Goal: Transaction & Acquisition: Subscribe to service/newsletter

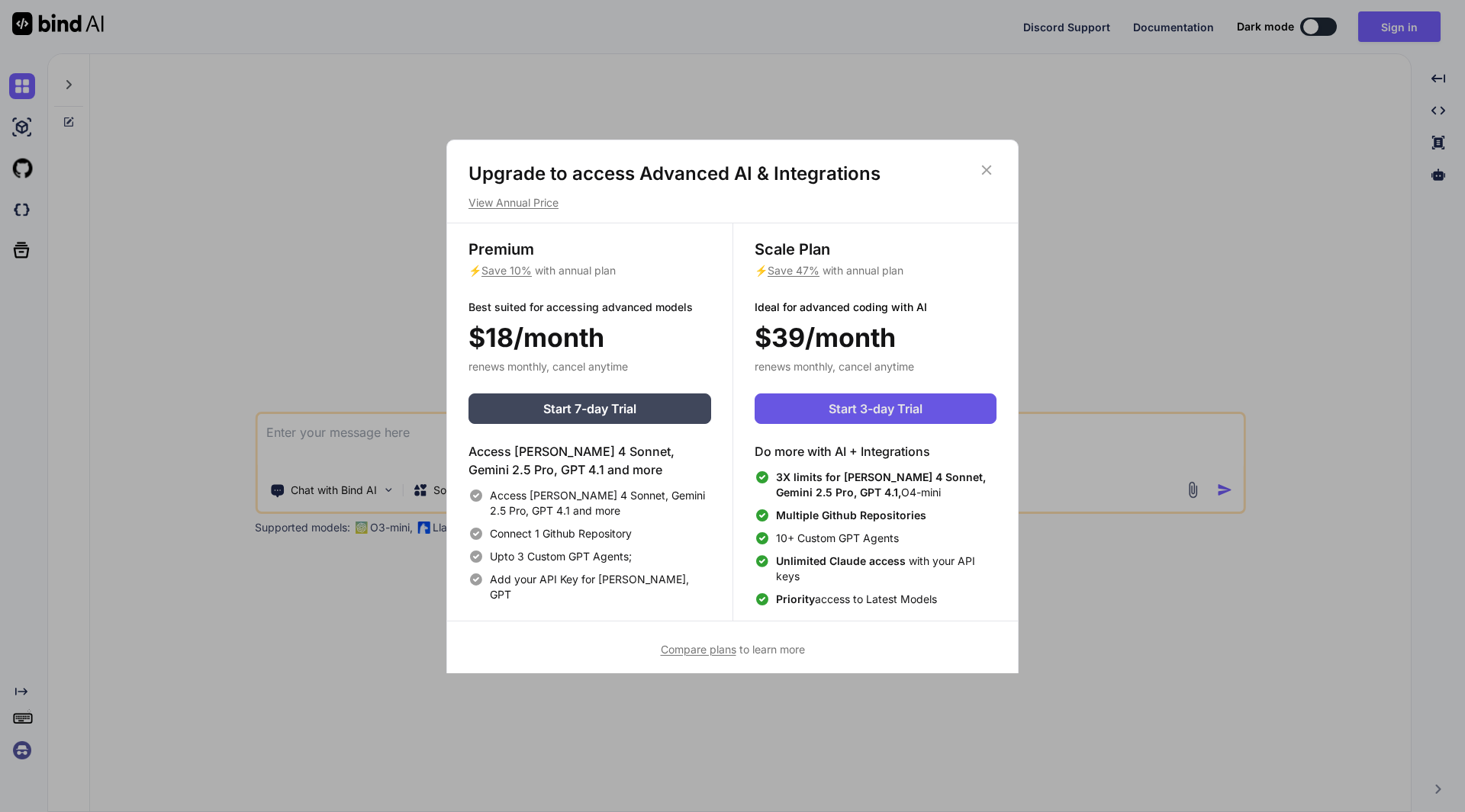
click at [837, 400] on span "Start 3-day Trial" at bounding box center [874, 408] width 94 height 19
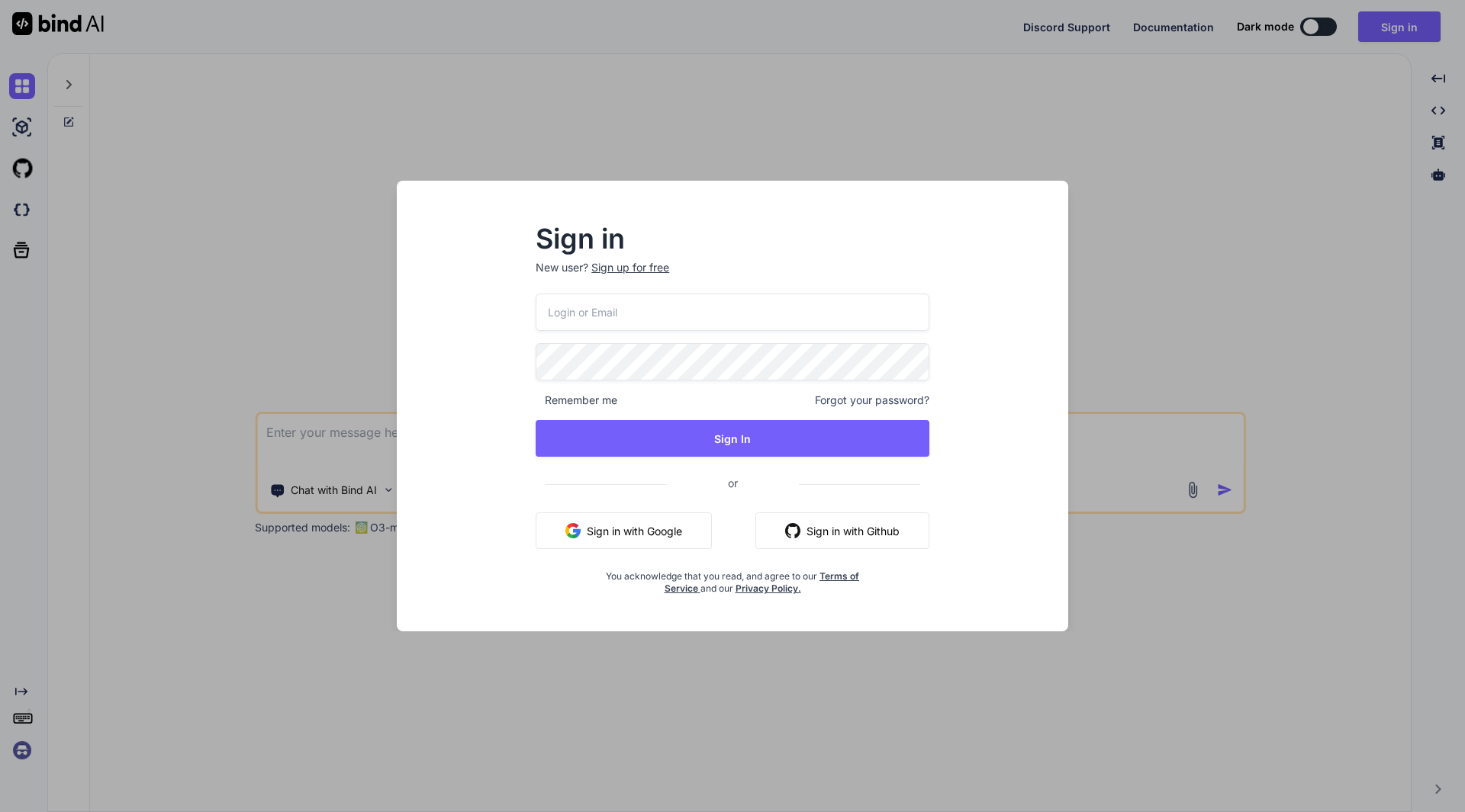
click at [605, 530] on button "Sign in with Google" at bounding box center [623, 530] width 176 height 37
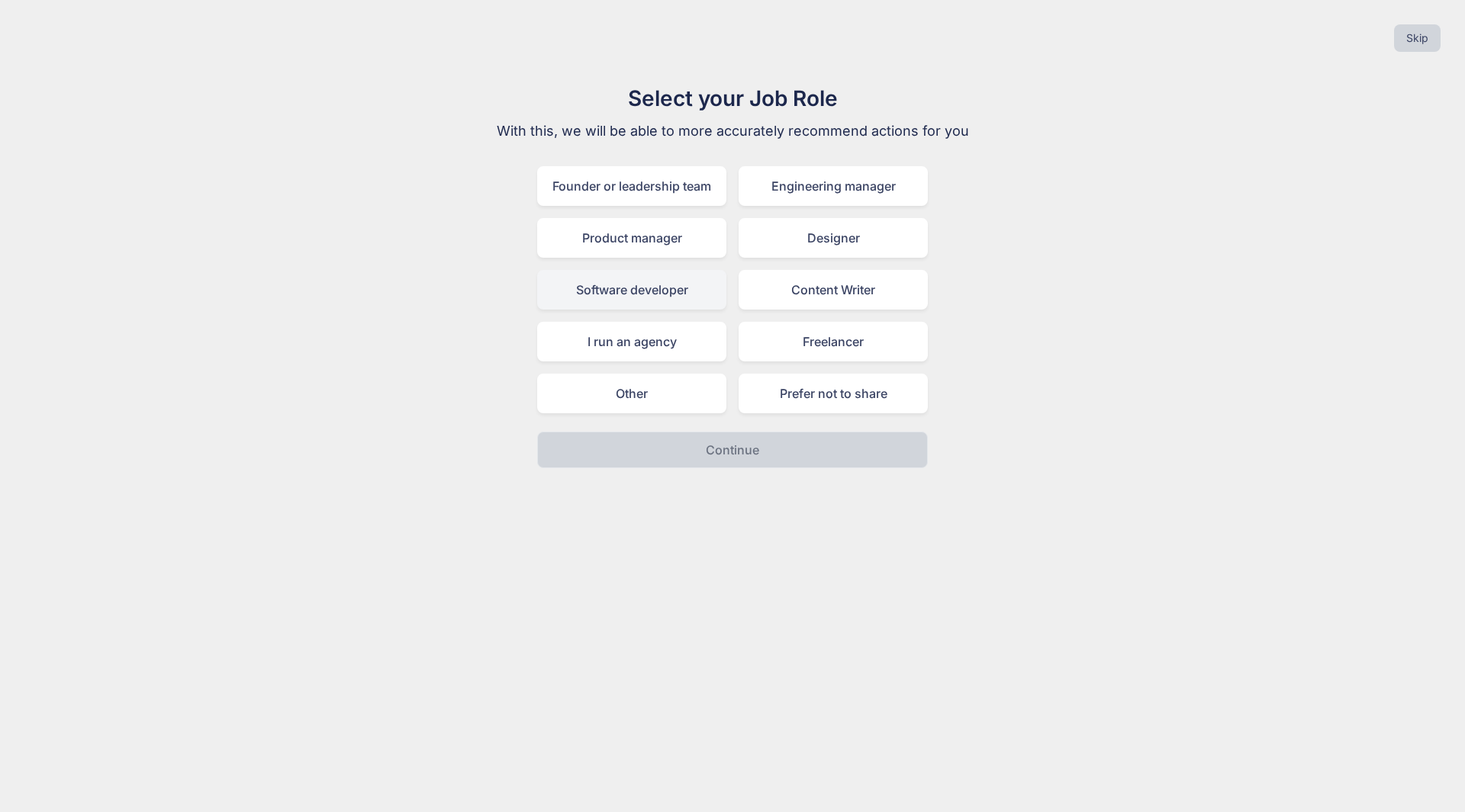
click at [660, 294] on div "Software developer" at bounding box center [631, 290] width 189 height 40
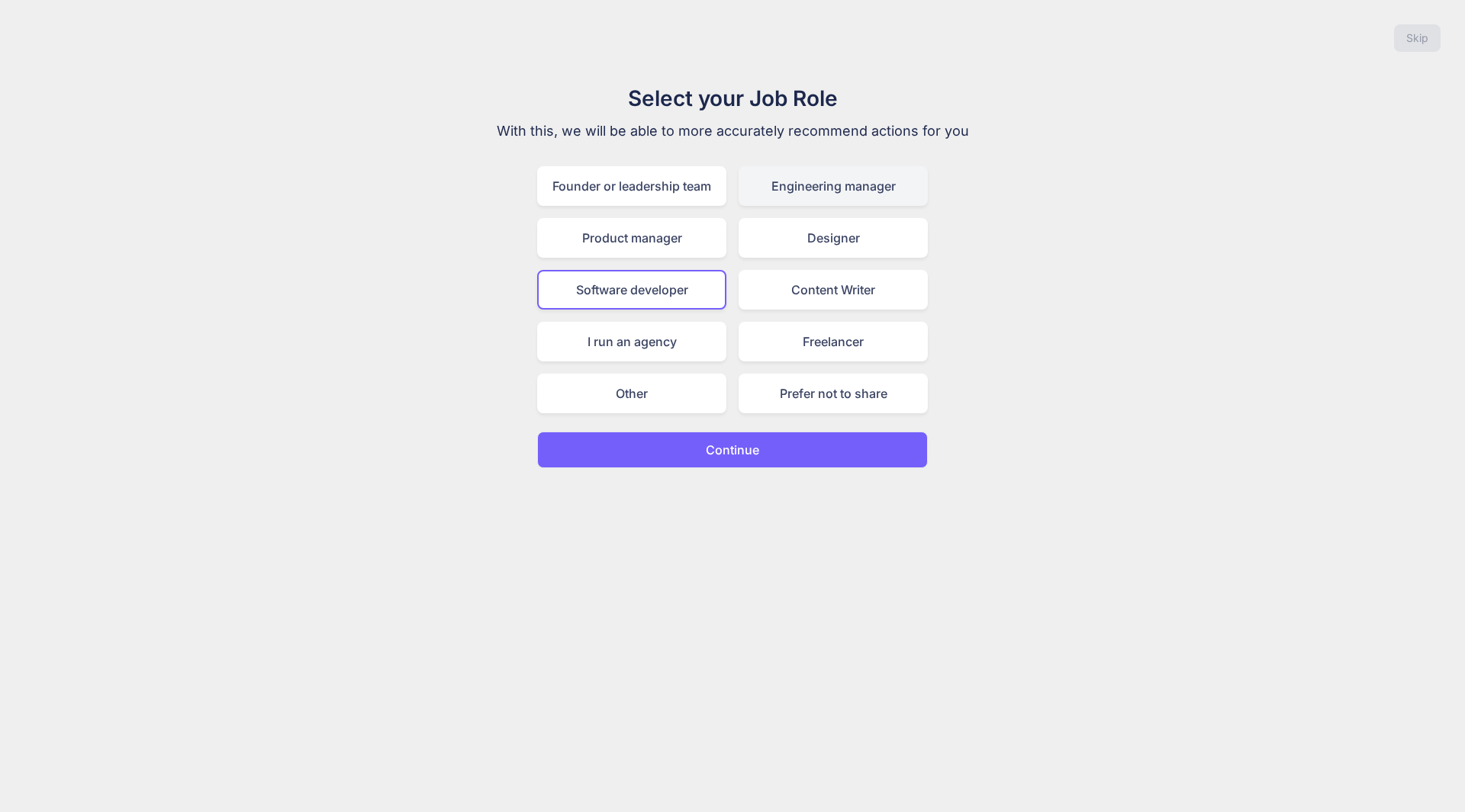
click at [808, 183] on div "Engineering manager" at bounding box center [832, 186] width 189 height 40
click at [656, 282] on div "Software developer" at bounding box center [631, 290] width 189 height 40
click at [725, 446] on p "Continue" at bounding box center [732, 450] width 53 height 19
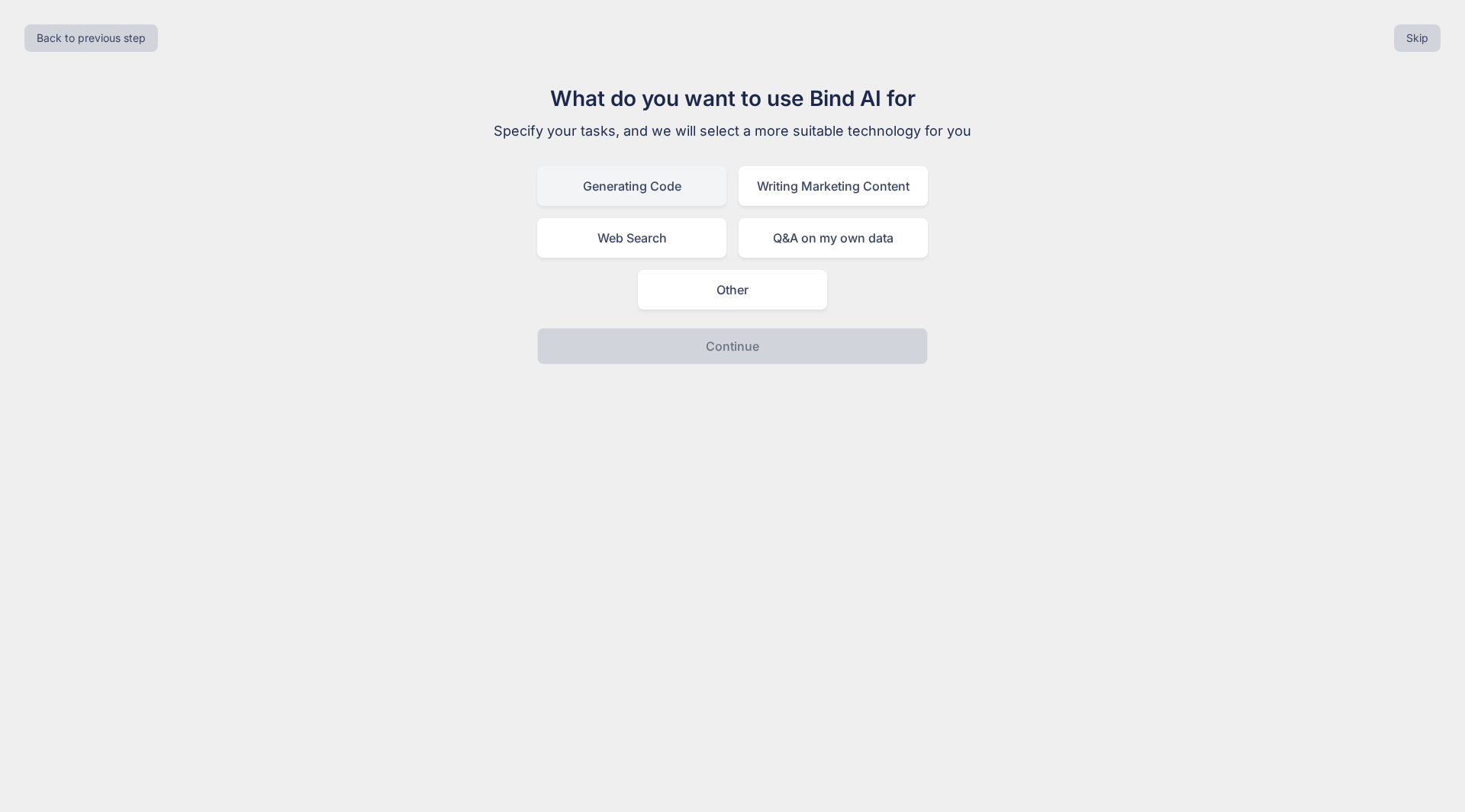
click at [655, 195] on div "Generating Code" at bounding box center [631, 186] width 189 height 40
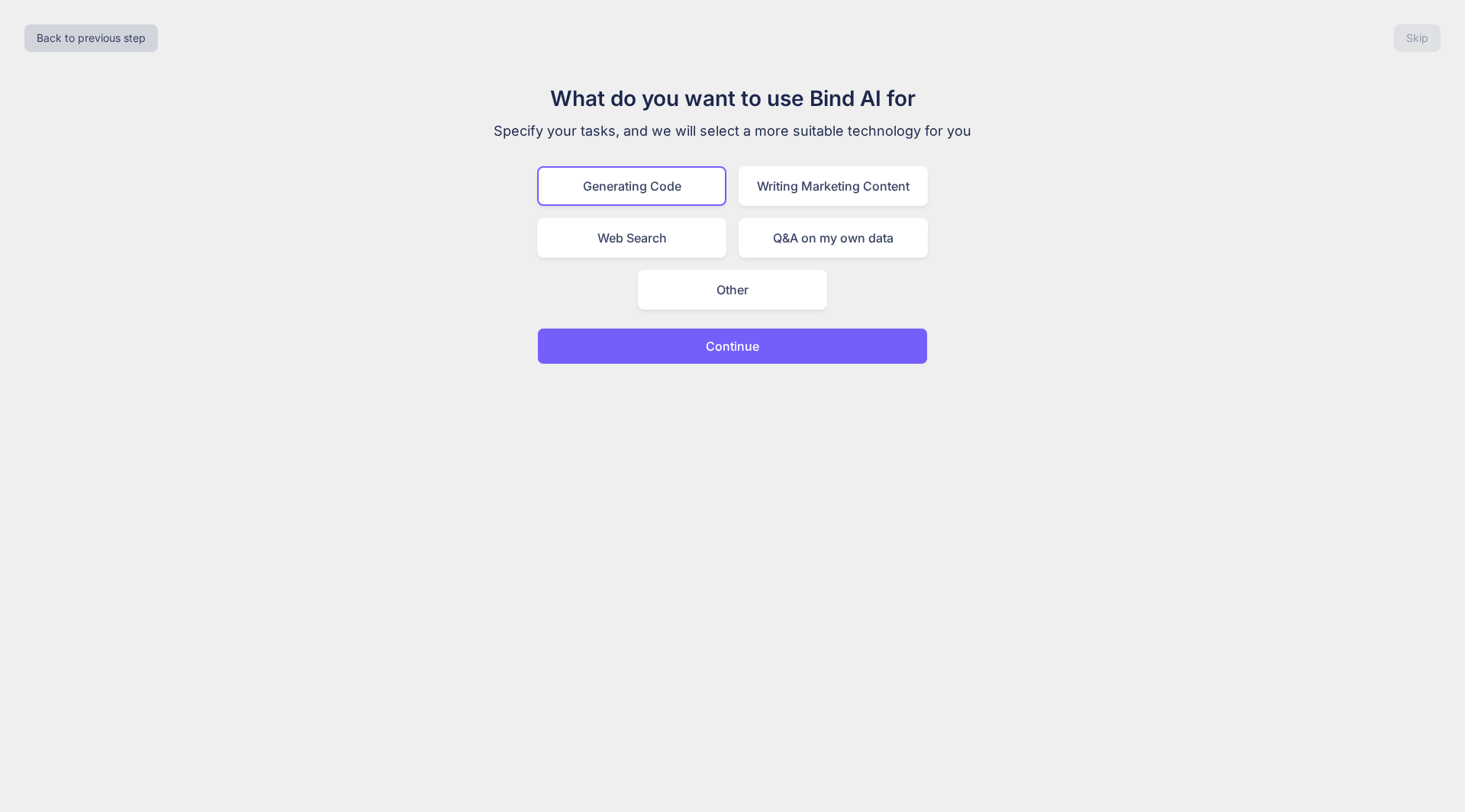
click at [701, 343] on button "Continue" at bounding box center [732, 346] width 391 height 37
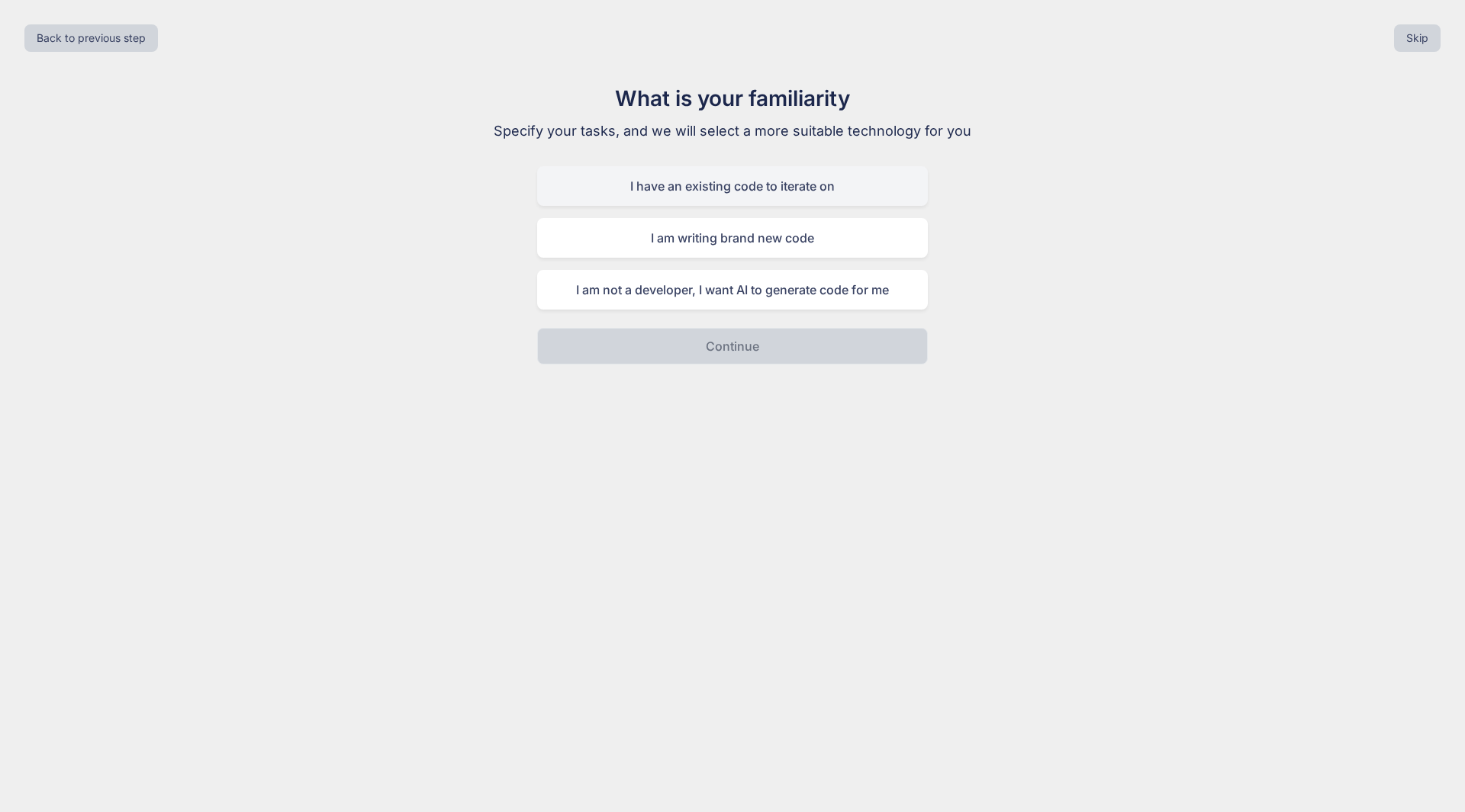
click at [722, 183] on div "I have an existing code to iterate on" at bounding box center [732, 186] width 391 height 40
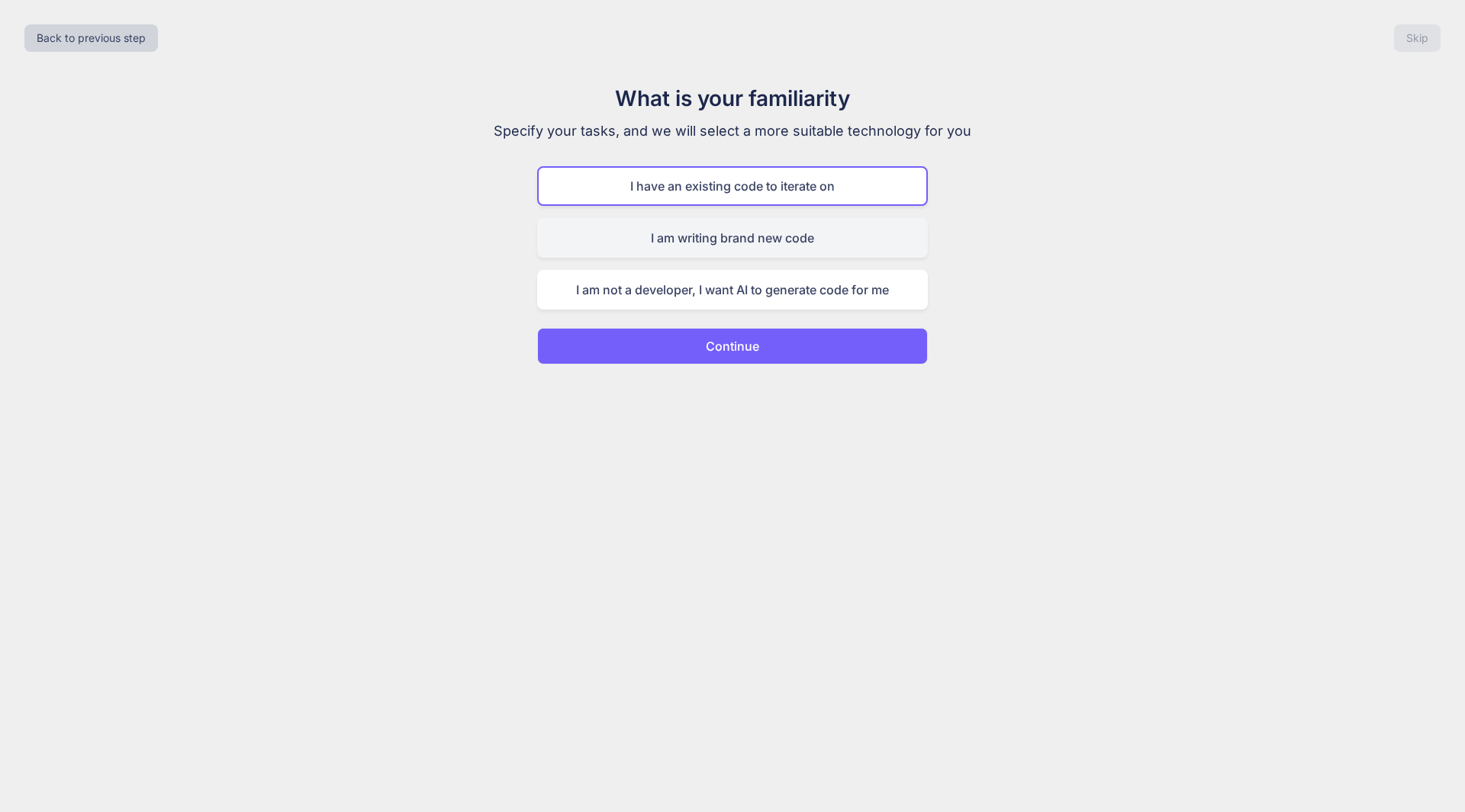
click at [738, 238] on div "I am writing brand new code" at bounding box center [732, 238] width 391 height 40
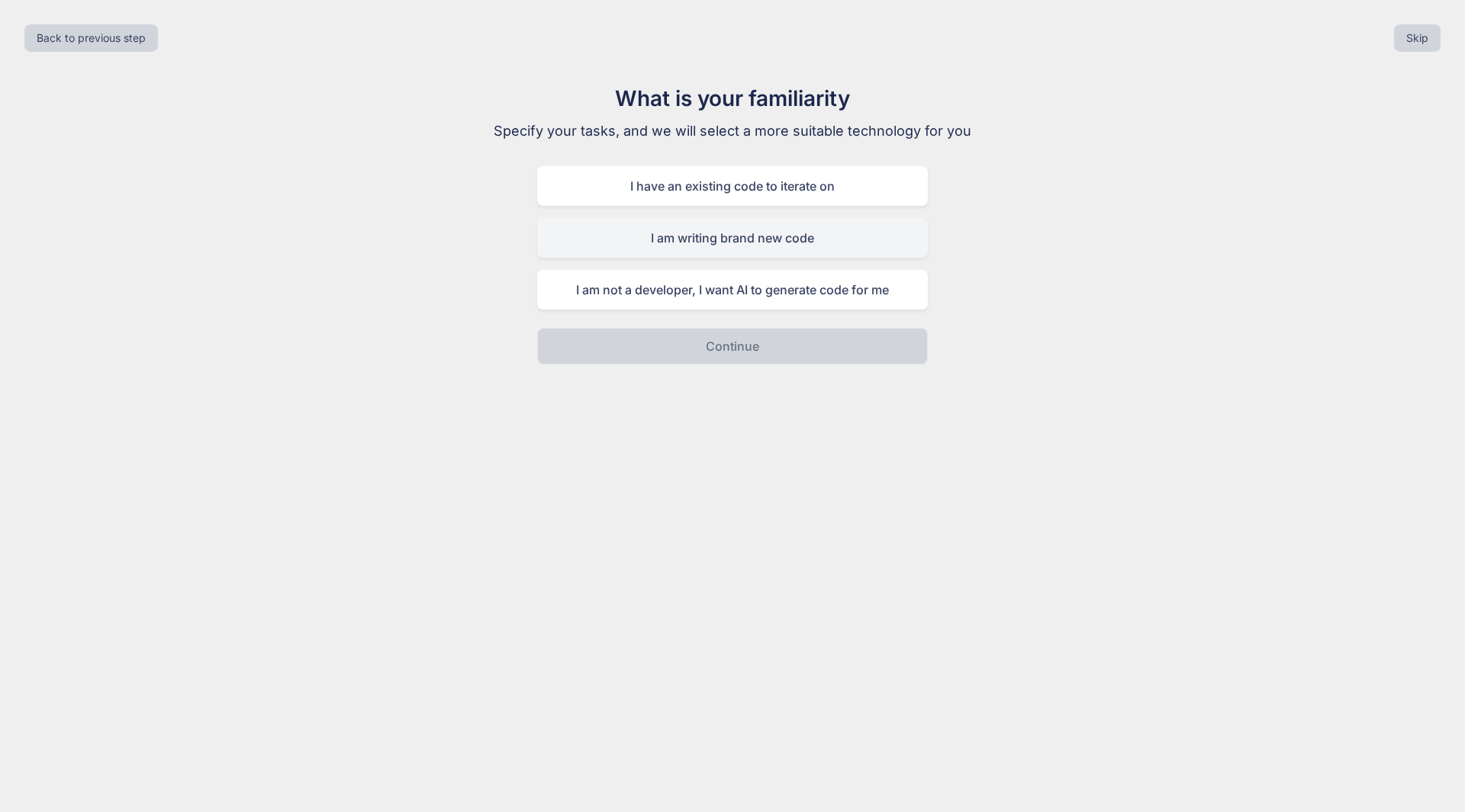
click at [738, 238] on div "I am writing brand new code" at bounding box center [732, 238] width 391 height 40
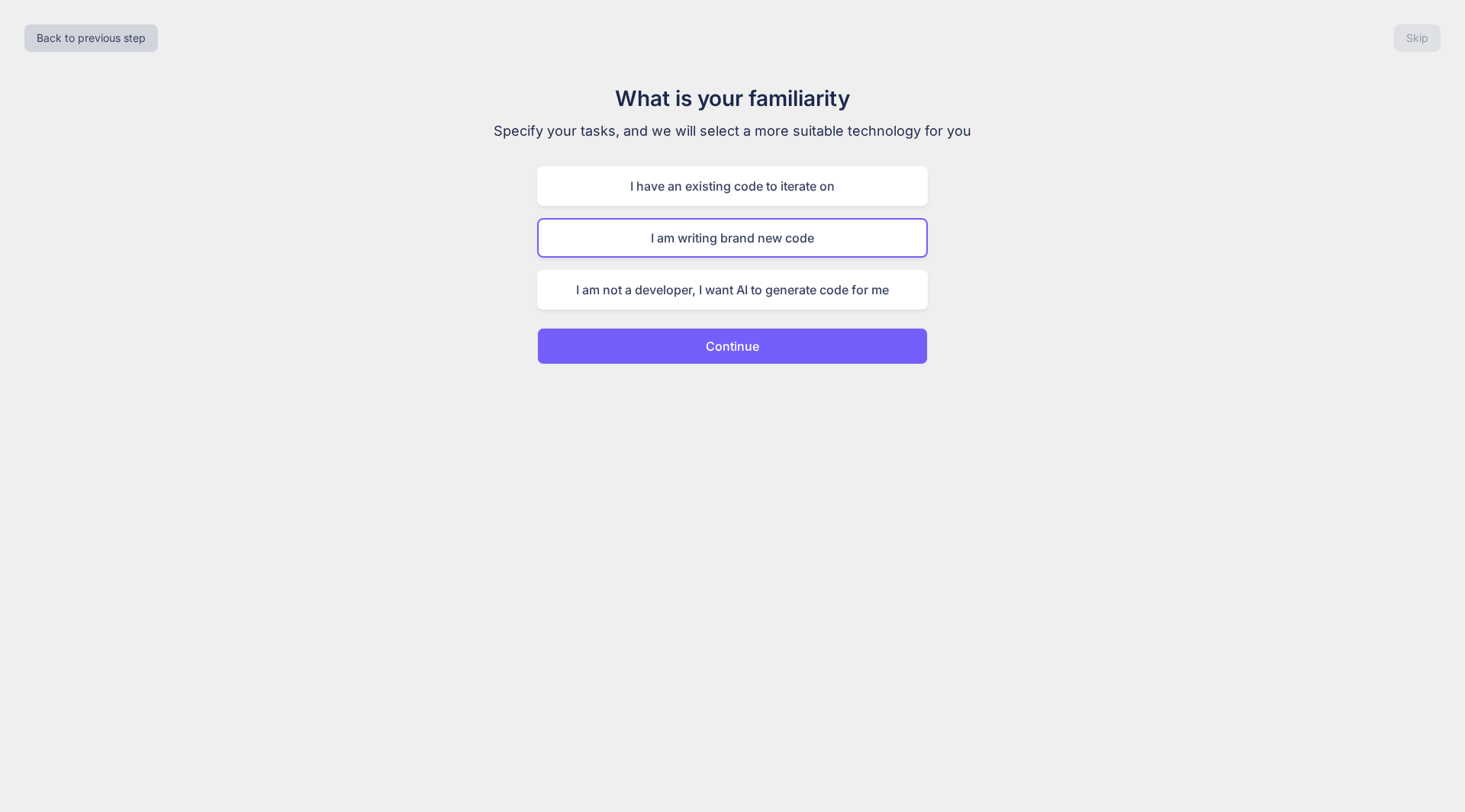
click at [738, 238] on div "I am writing brand new code" at bounding box center [732, 238] width 391 height 40
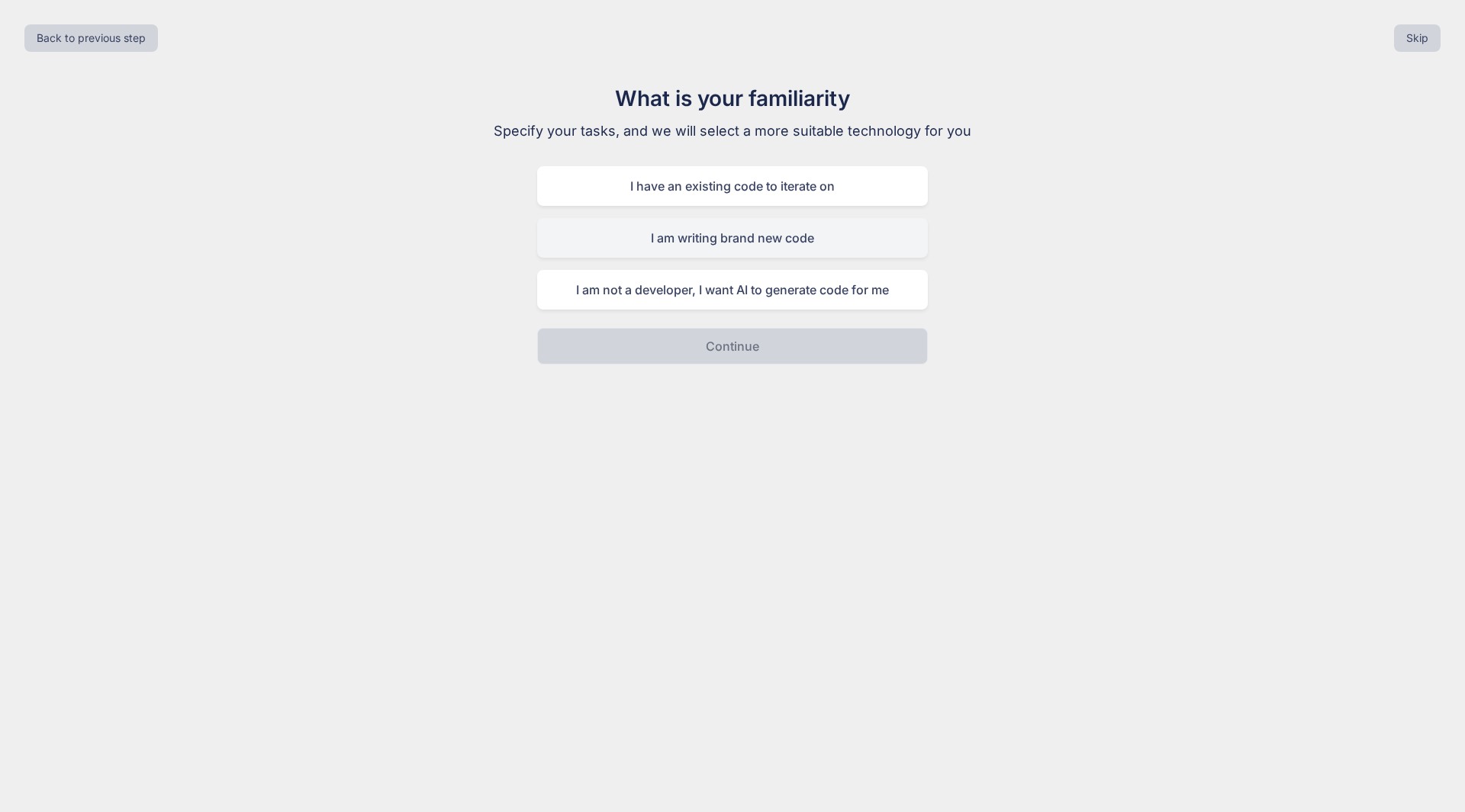
click at [738, 238] on div "I am writing brand new code" at bounding box center [732, 238] width 391 height 40
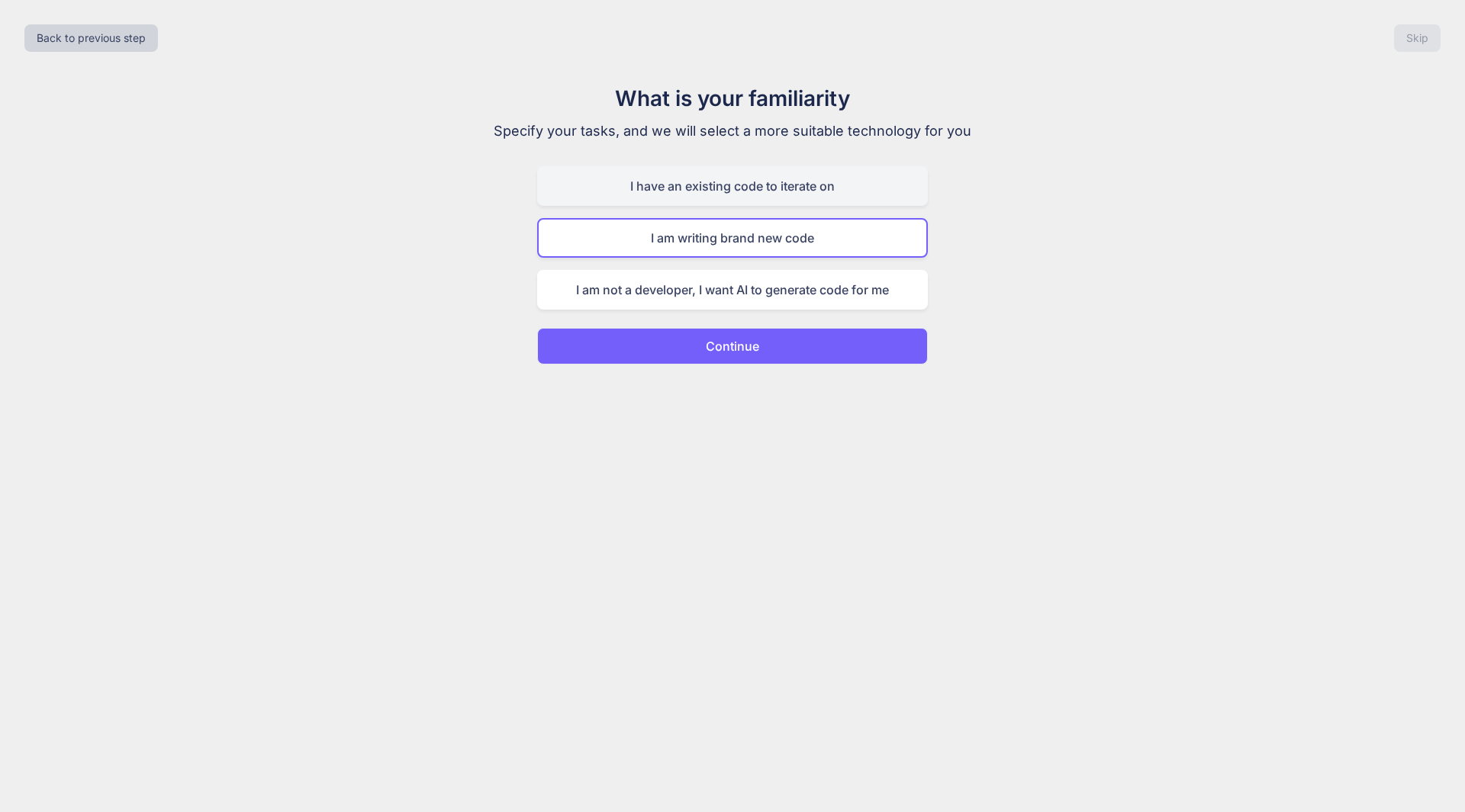
click at [735, 188] on div "I have an existing code to iterate on" at bounding box center [732, 186] width 391 height 40
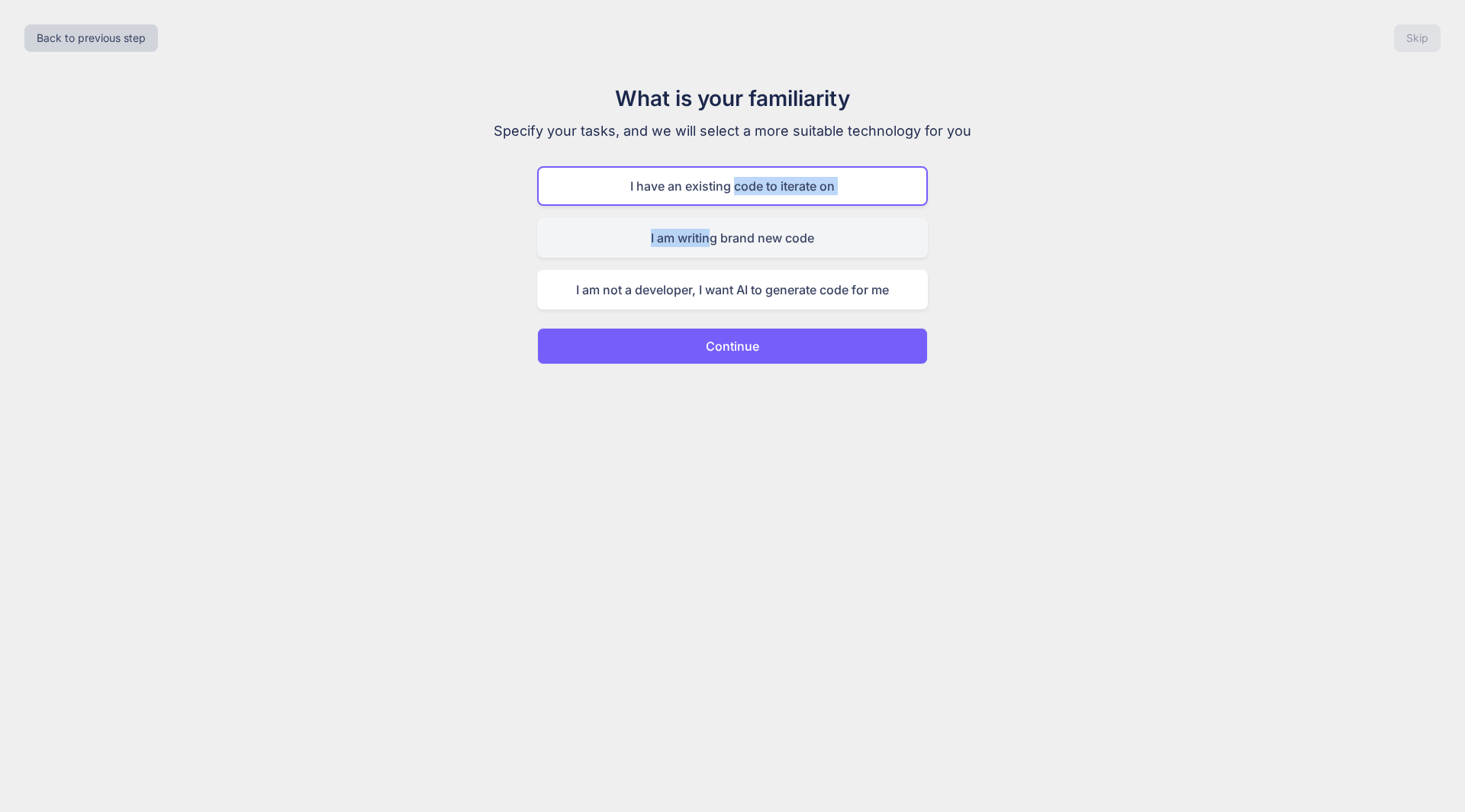
click at [710, 225] on div "I am writing brand new code" at bounding box center [732, 238] width 391 height 40
click at [719, 348] on p "Continue" at bounding box center [732, 346] width 53 height 19
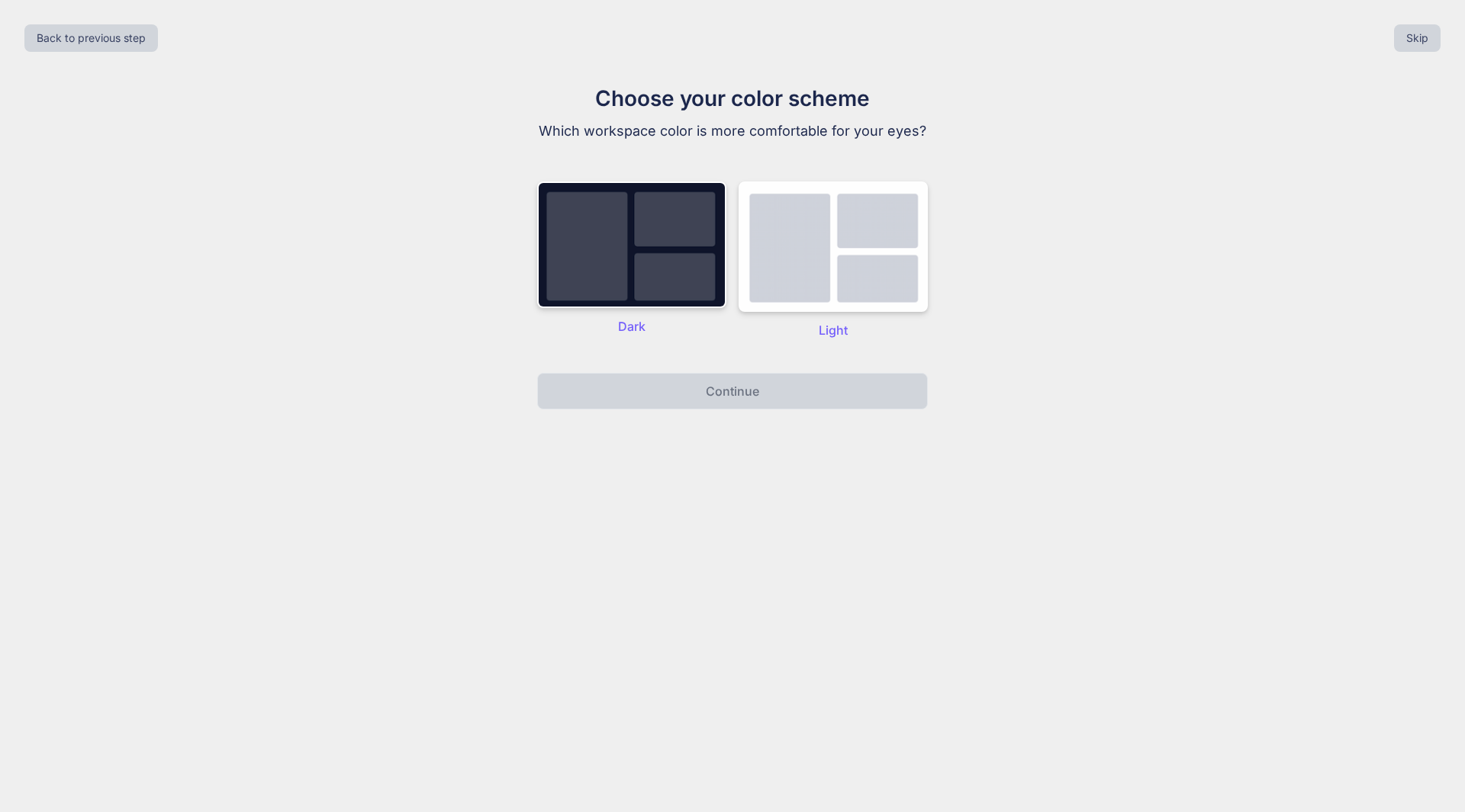
click at [632, 333] on p "Dark" at bounding box center [631, 326] width 189 height 19
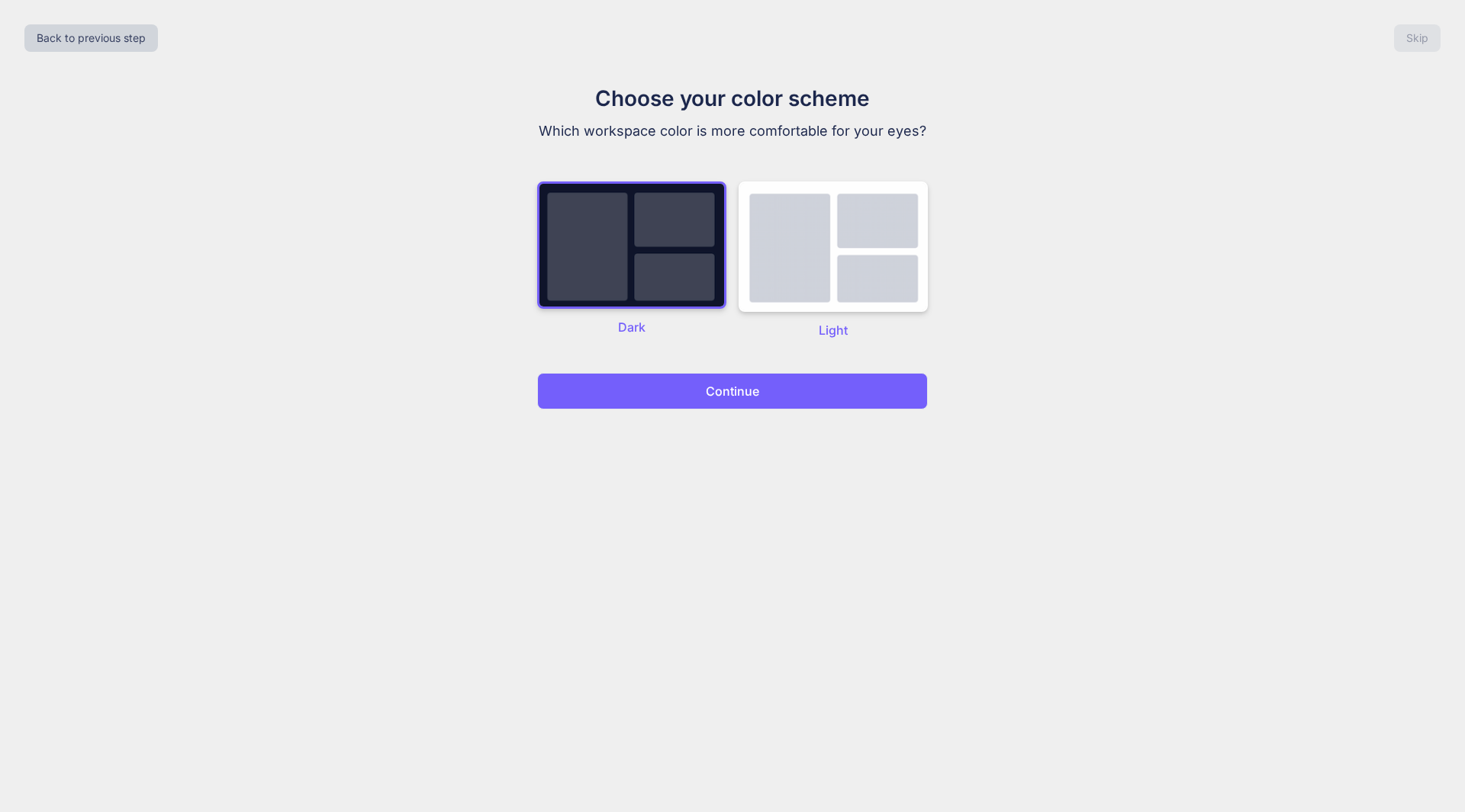
click at [687, 399] on button "Continue" at bounding box center [732, 391] width 391 height 37
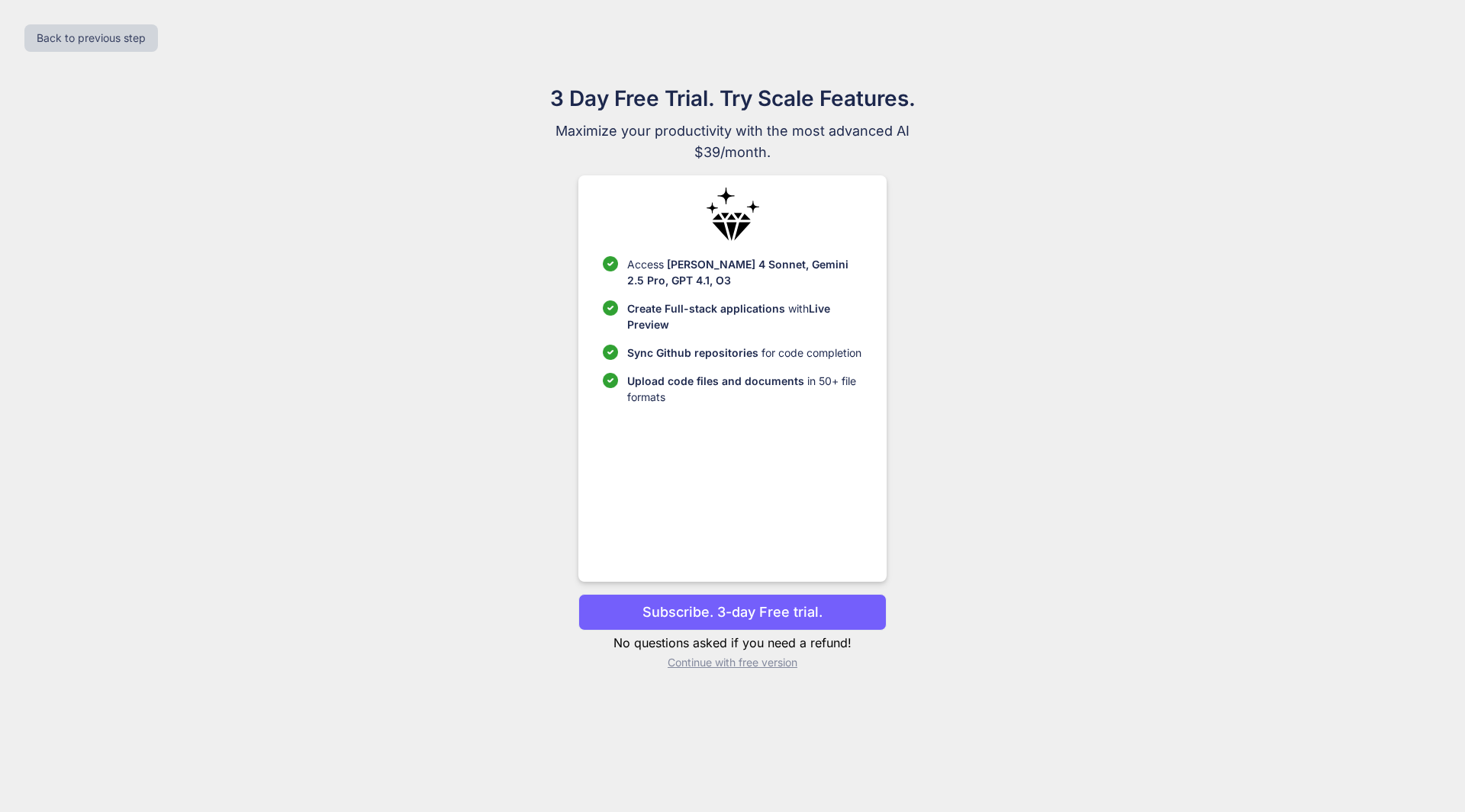
click at [800, 597] on button "Subscribe. 3-day Free trial." at bounding box center [732, 612] width 308 height 37
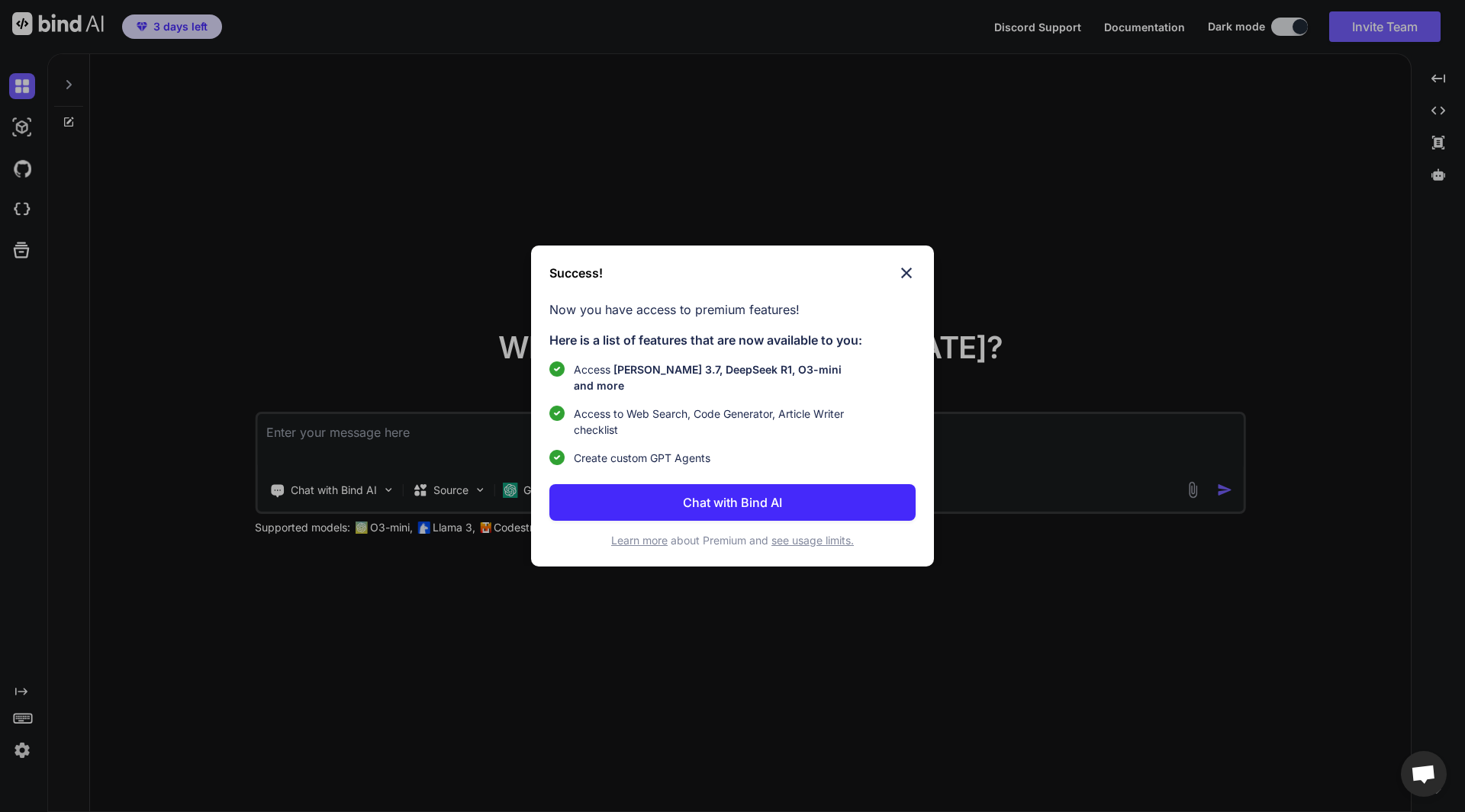
click at [907, 276] on img at bounding box center [906, 273] width 19 height 19
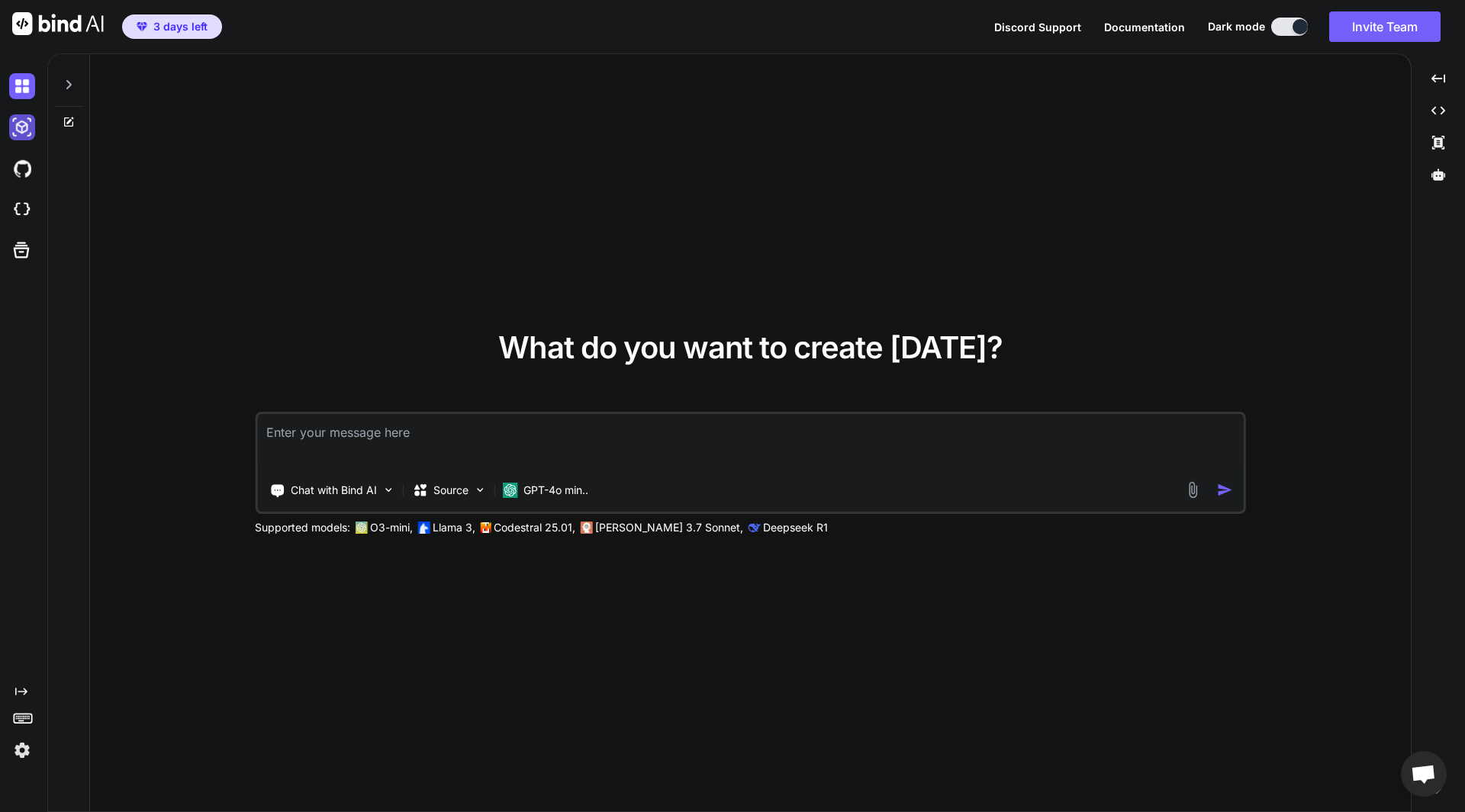
click at [17, 123] on img at bounding box center [22, 128] width 26 height 26
type textarea "x"
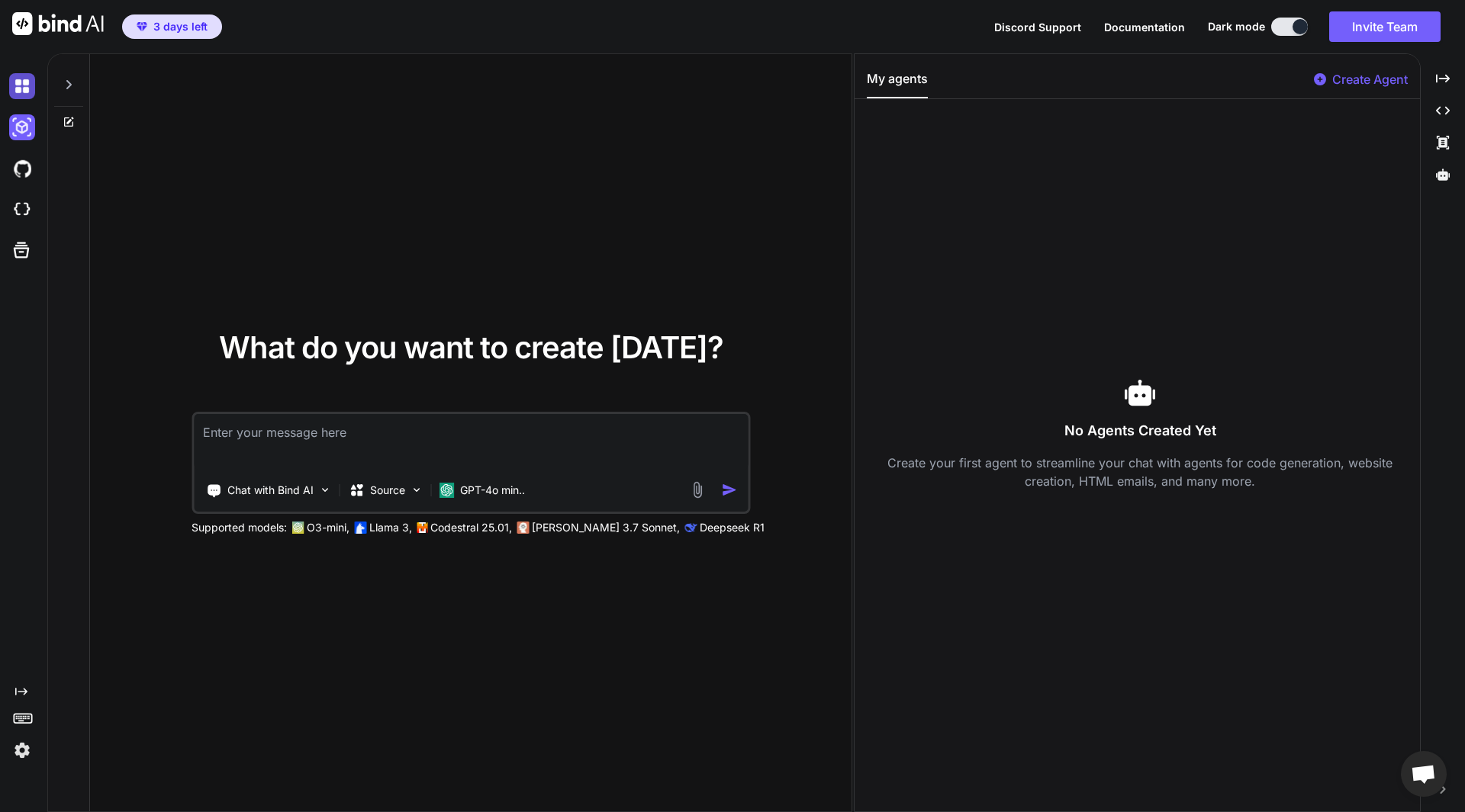
click at [27, 86] on img at bounding box center [22, 86] width 26 height 26
click at [22, 175] on img at bounding box center [22, 168] width 26 height 26
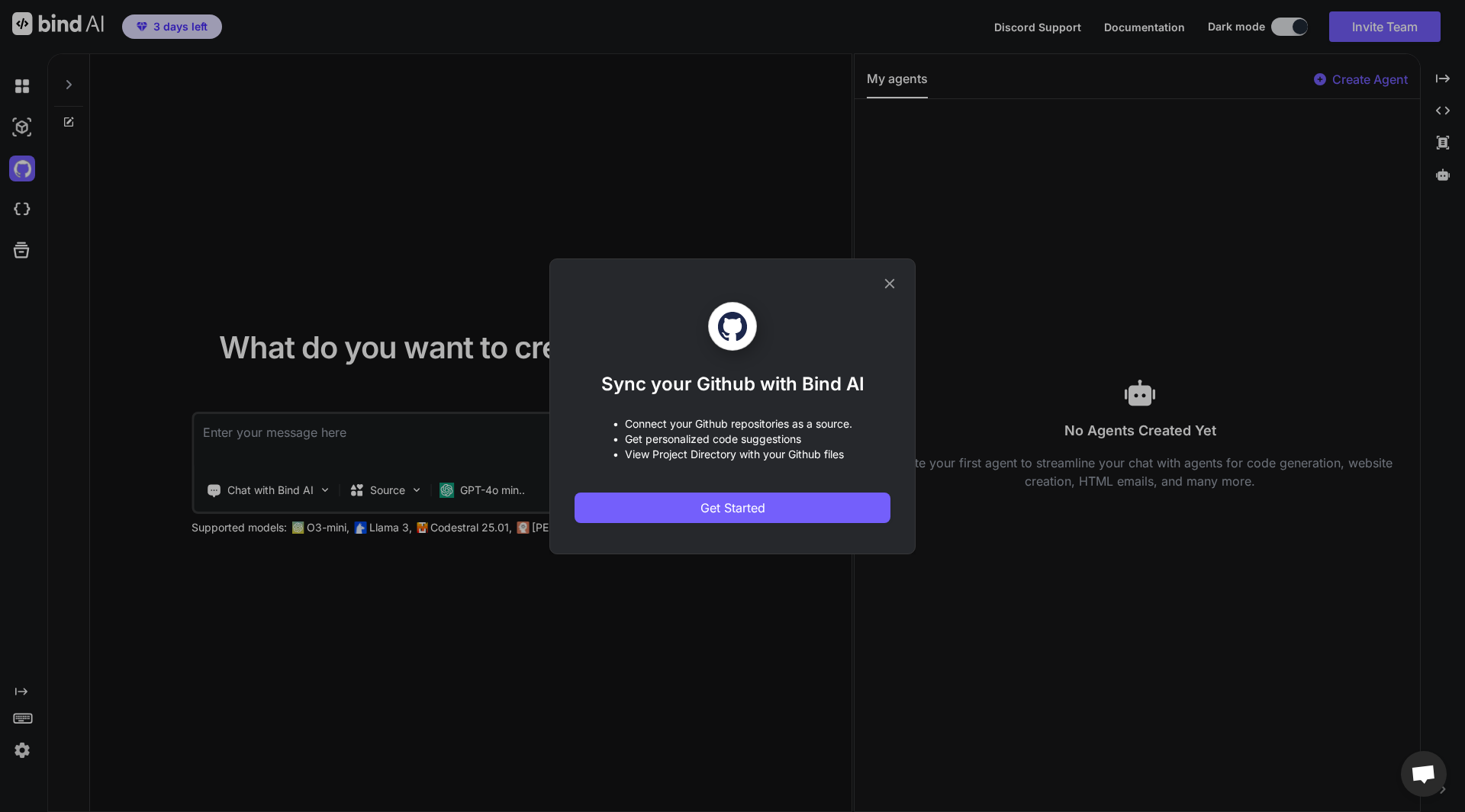
click at [886, 285] on icon at bounding box center [889, 283] width 17 height 17
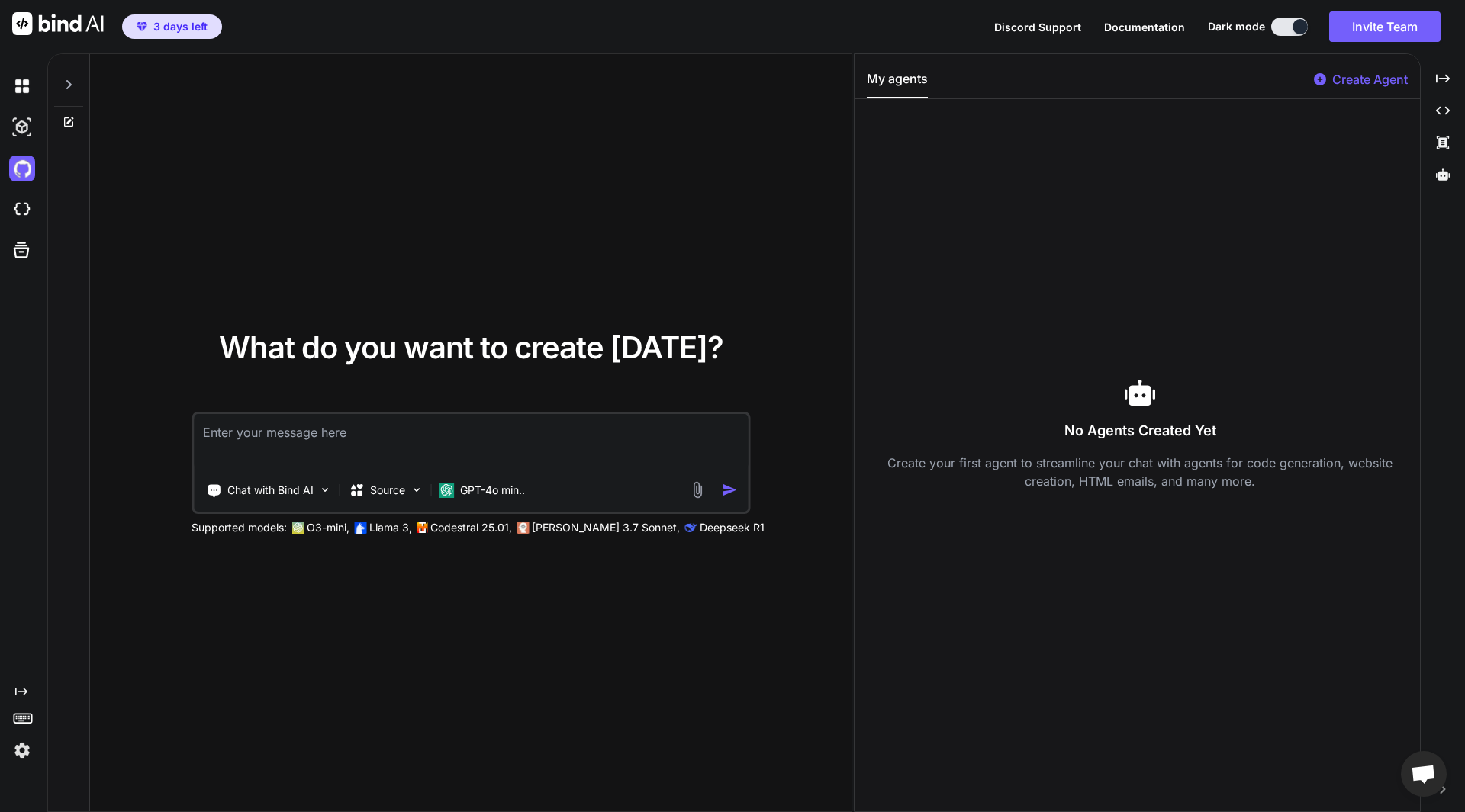
click at [21, 691] on icon at bounding box center [21, 692] width 12 height 8
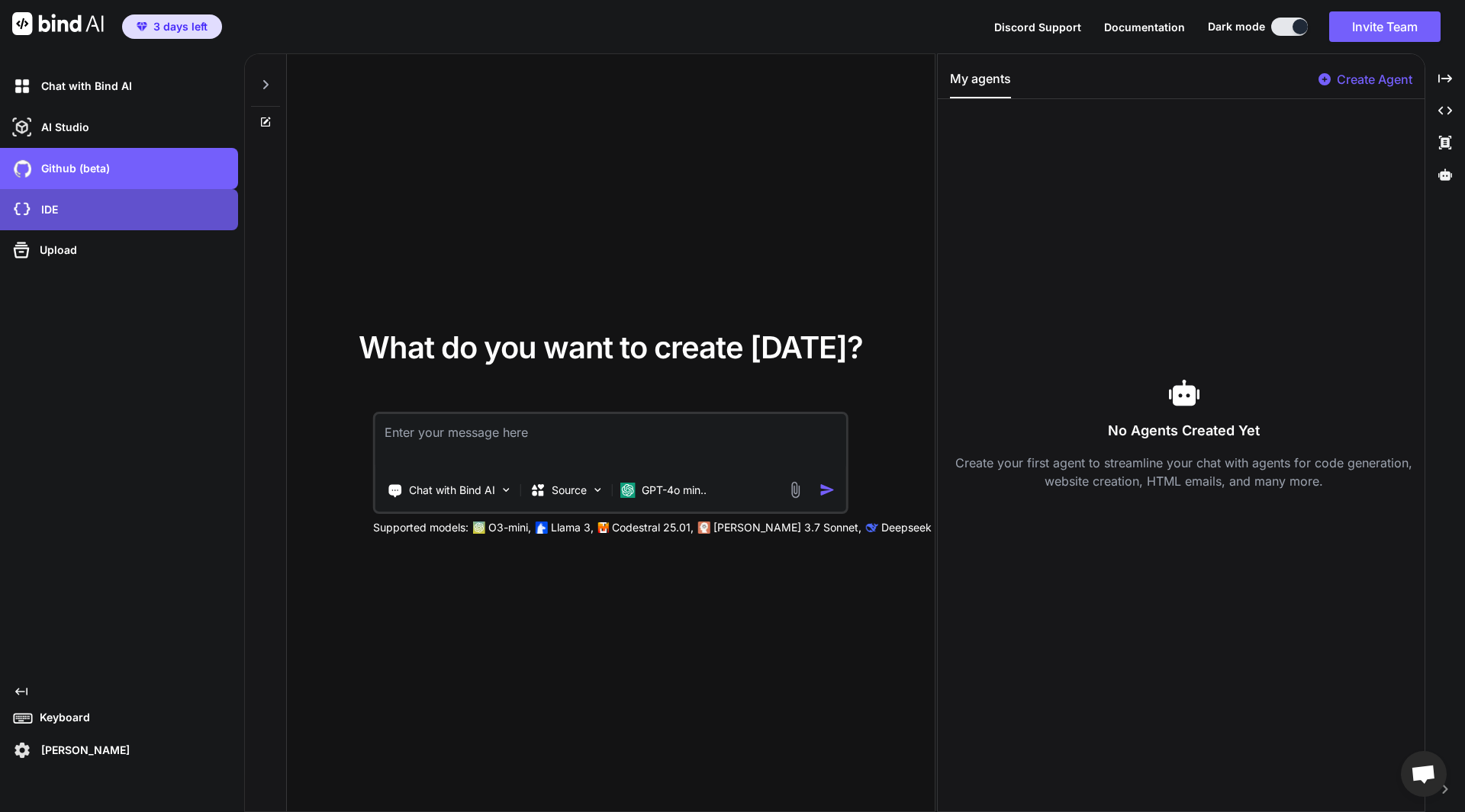
click at [72, 192] on div "IDE" at bounding box center [119, 210] width 238 height 42
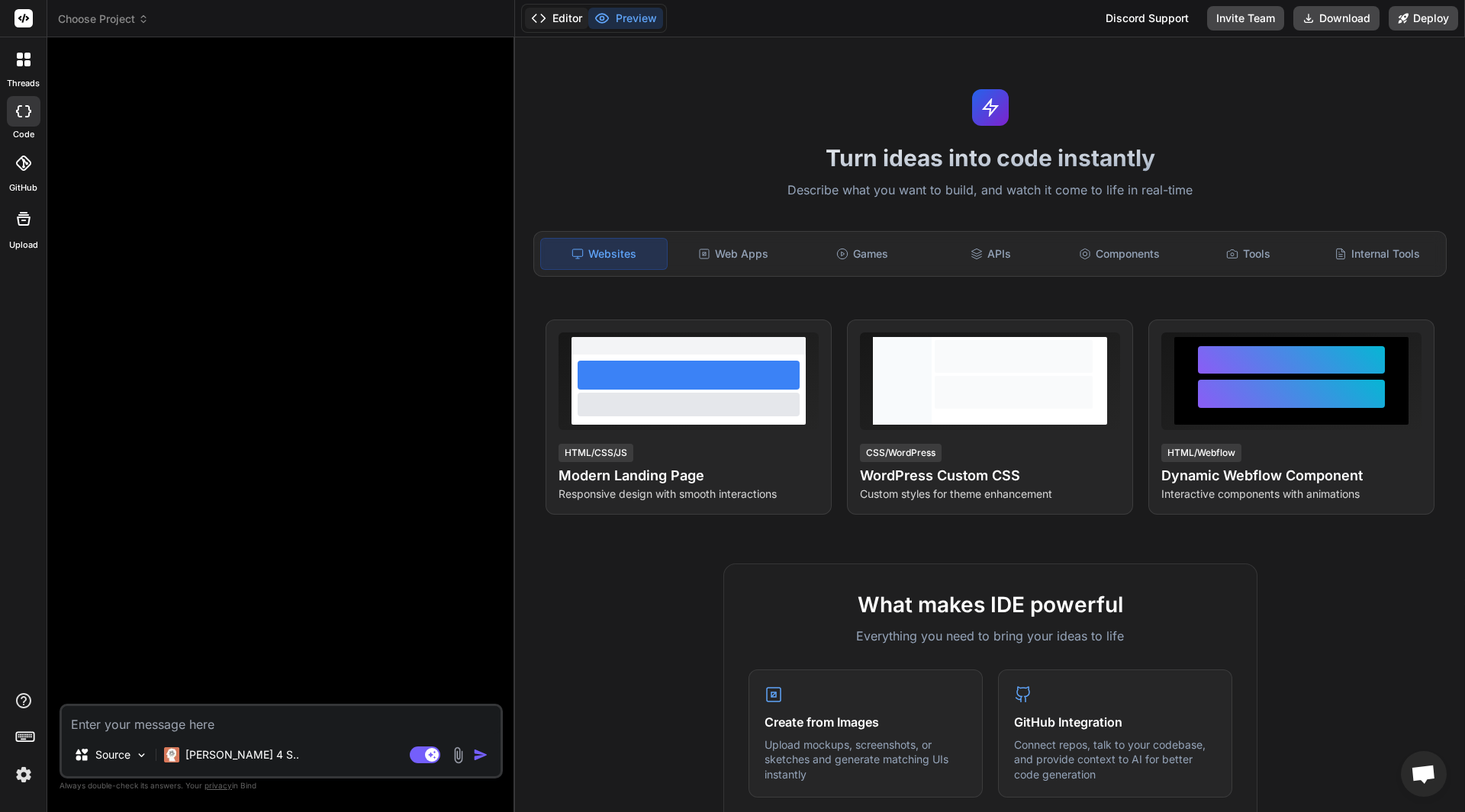
click at [566, 22] on button "Editor" at bounding box center [557, 19] width 63 height 22
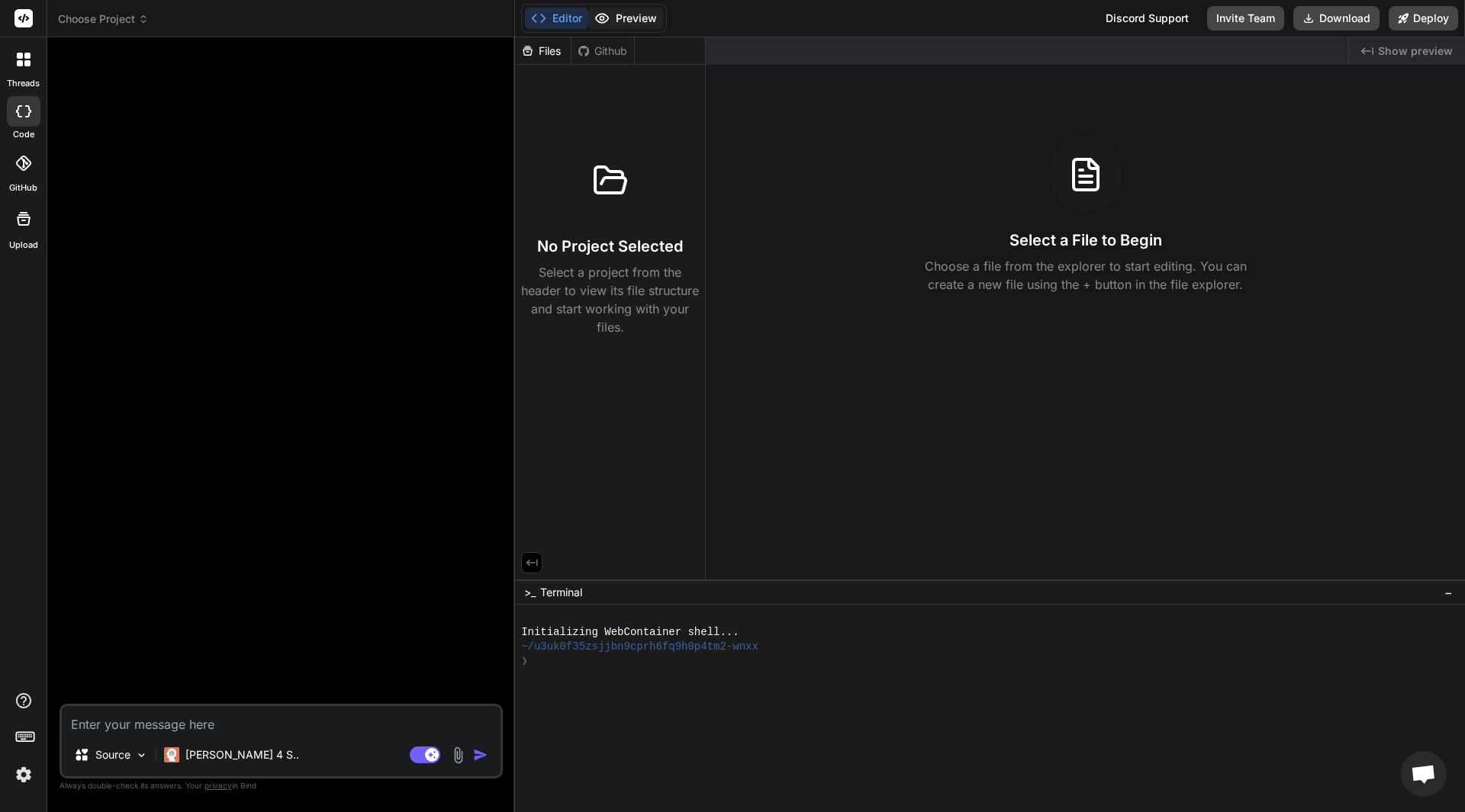
click at [626, 15] on button "Preview" at bounding box center [626, 19] width 75 height 22
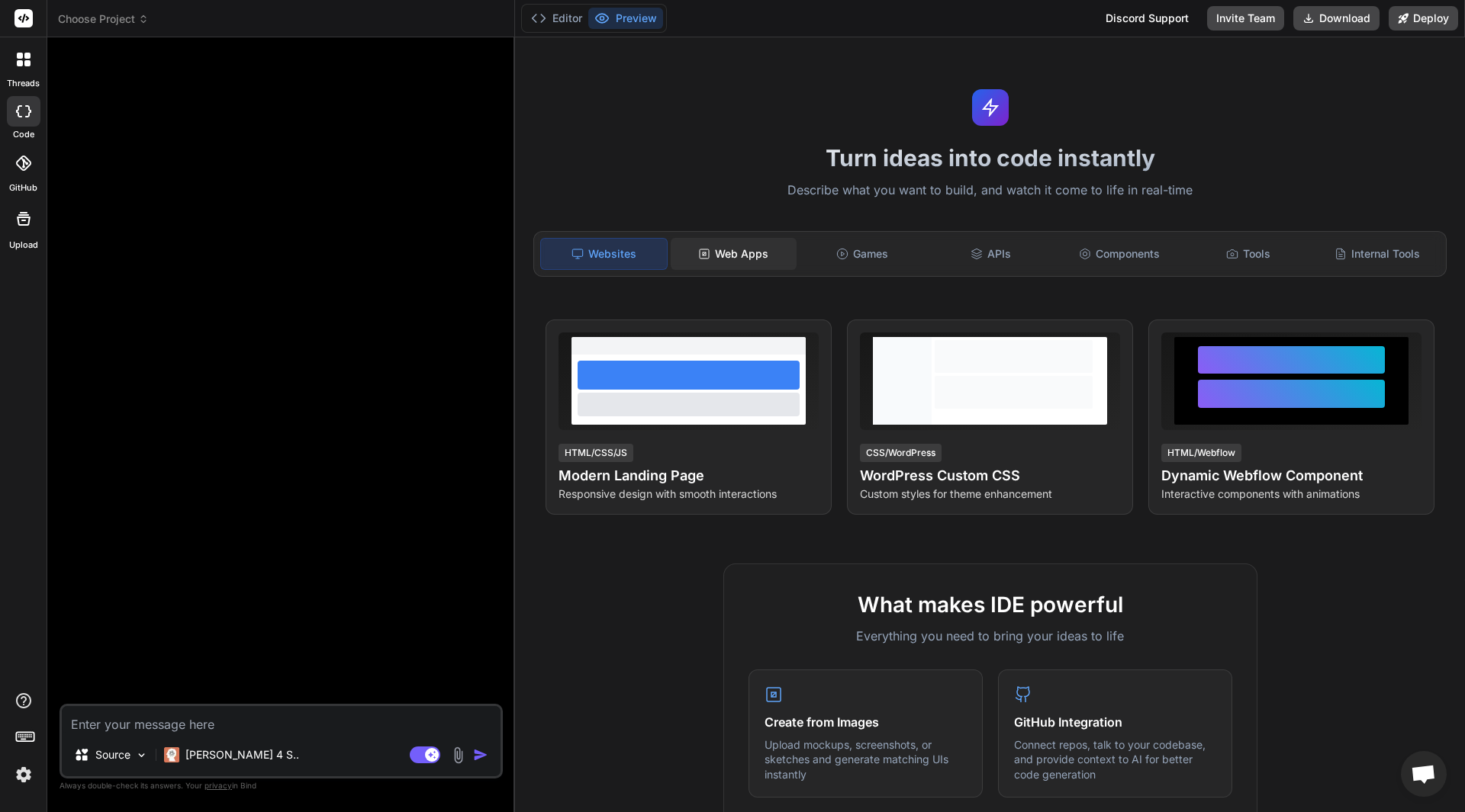
click at [722, 254] on div "Web Apps" at bounding box center [733, 254] width 126 height 32
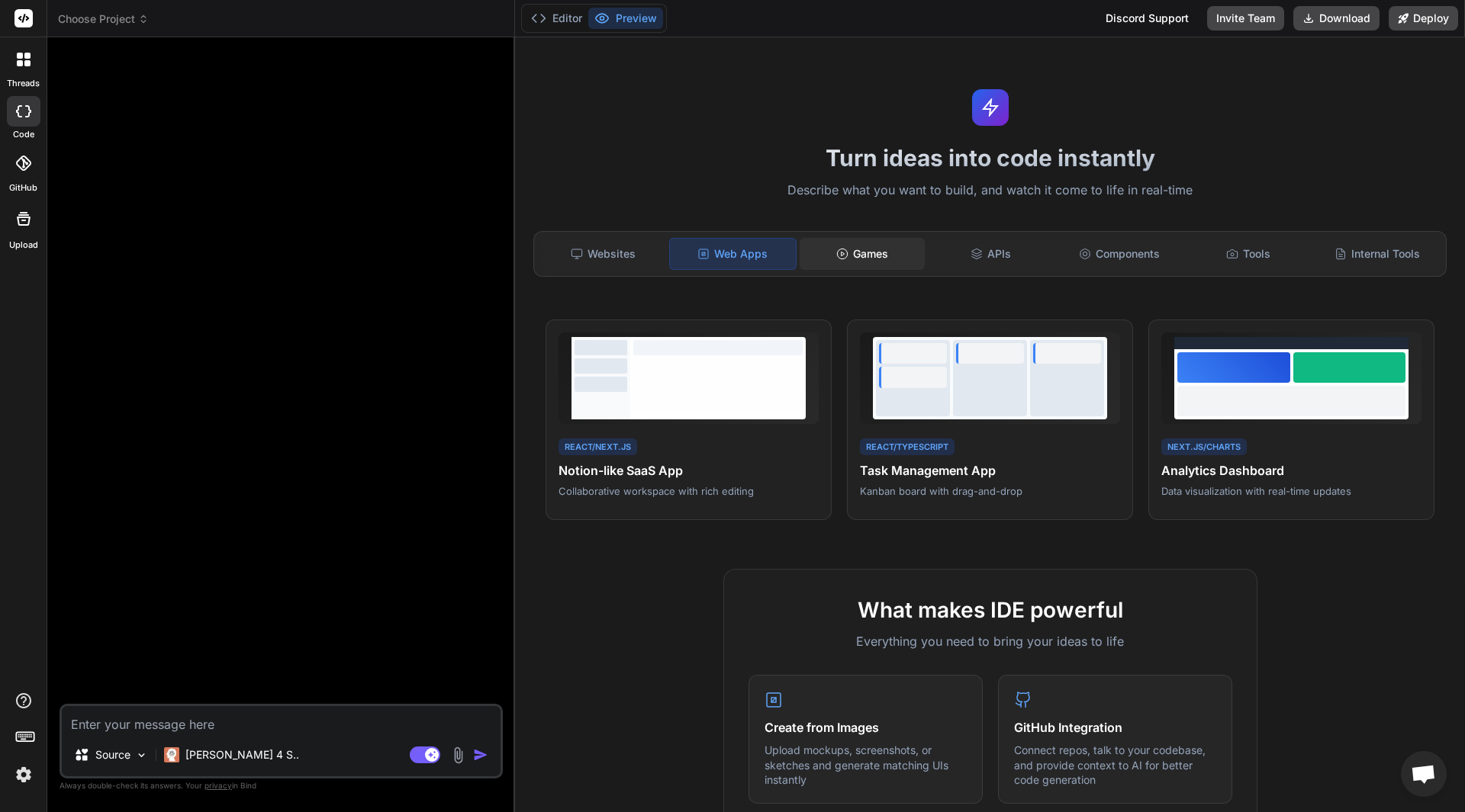
click at [859, 257] on div "Games" at bounding box center [862, 254] width 126 height 32
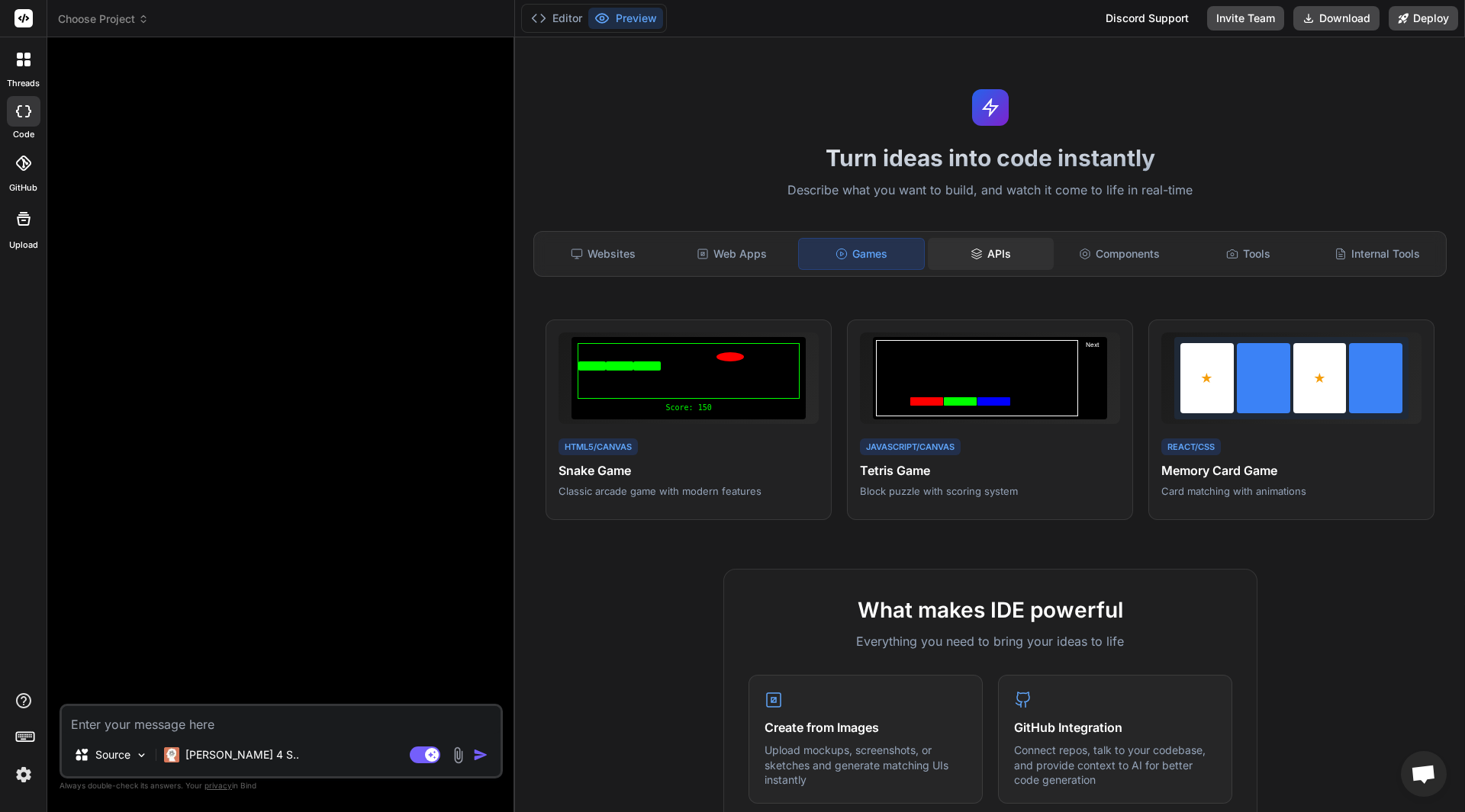
click at [988, 255] on div "APIs" at bounding box center [990, 254] width 126 height 32
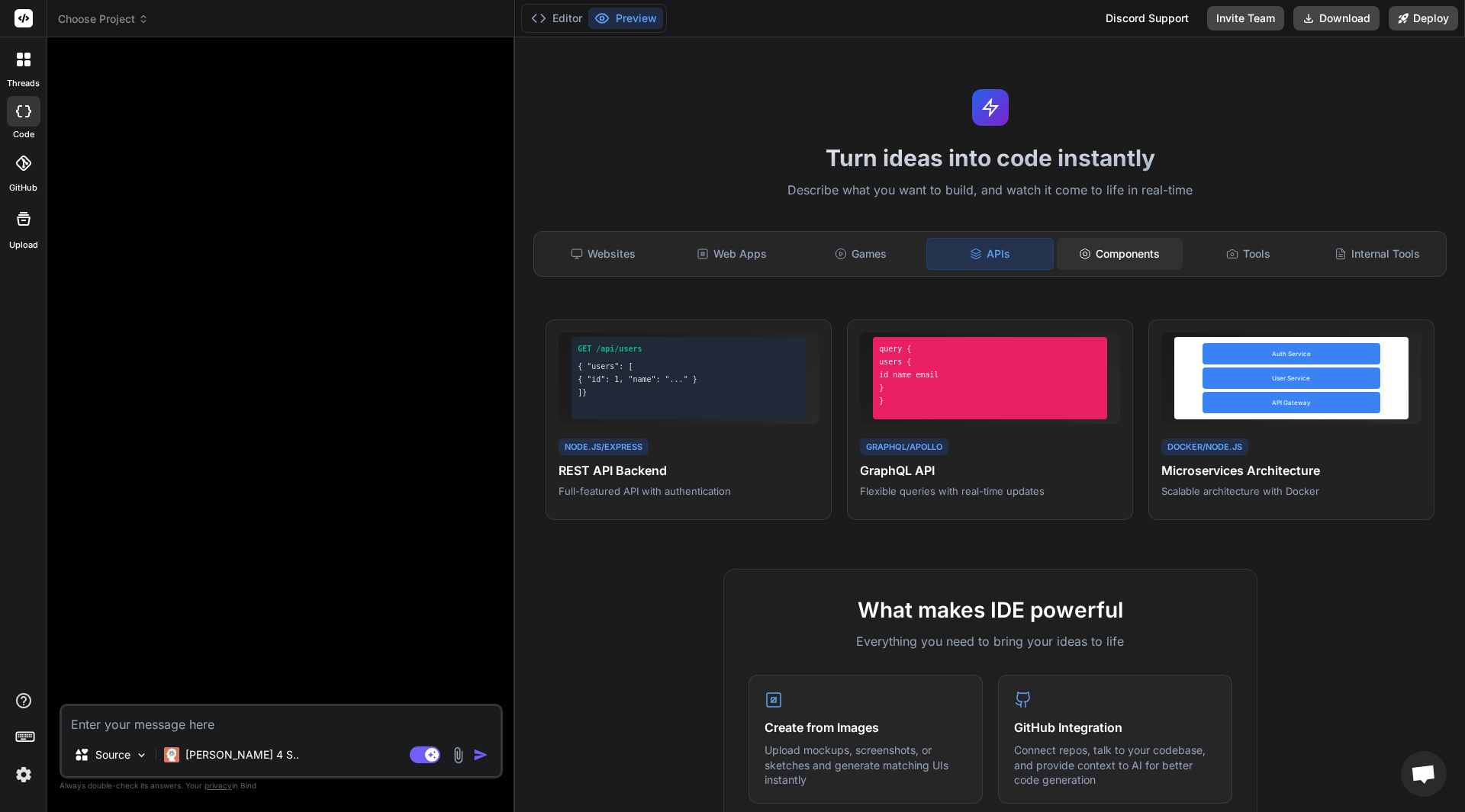
click at [1113, 268] on div "Components" at bounding box center [1119, 254] width 126 height 32
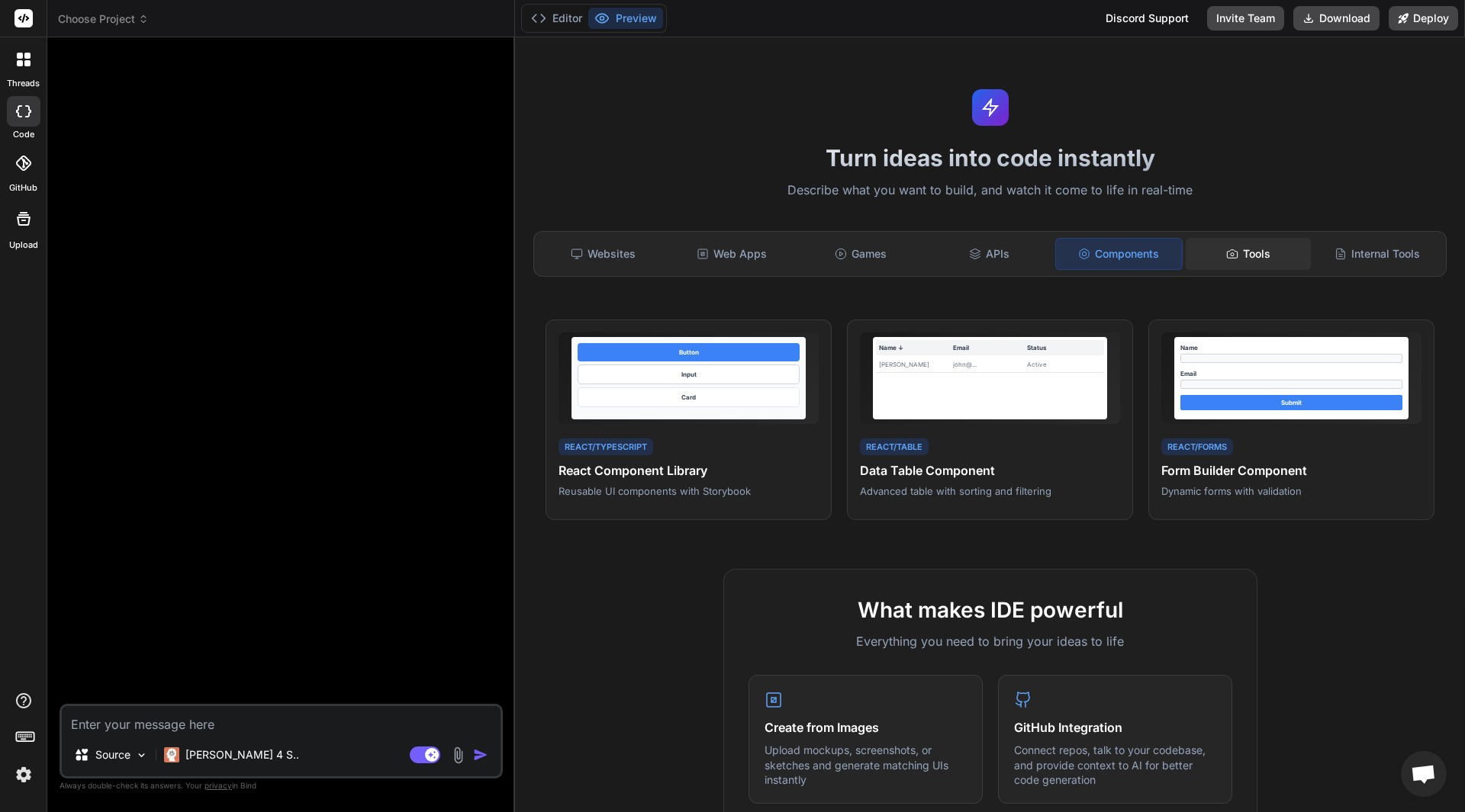
click at [1236, 268] on div "Tools" at bounding box center [1247, 254] width 126 height 32
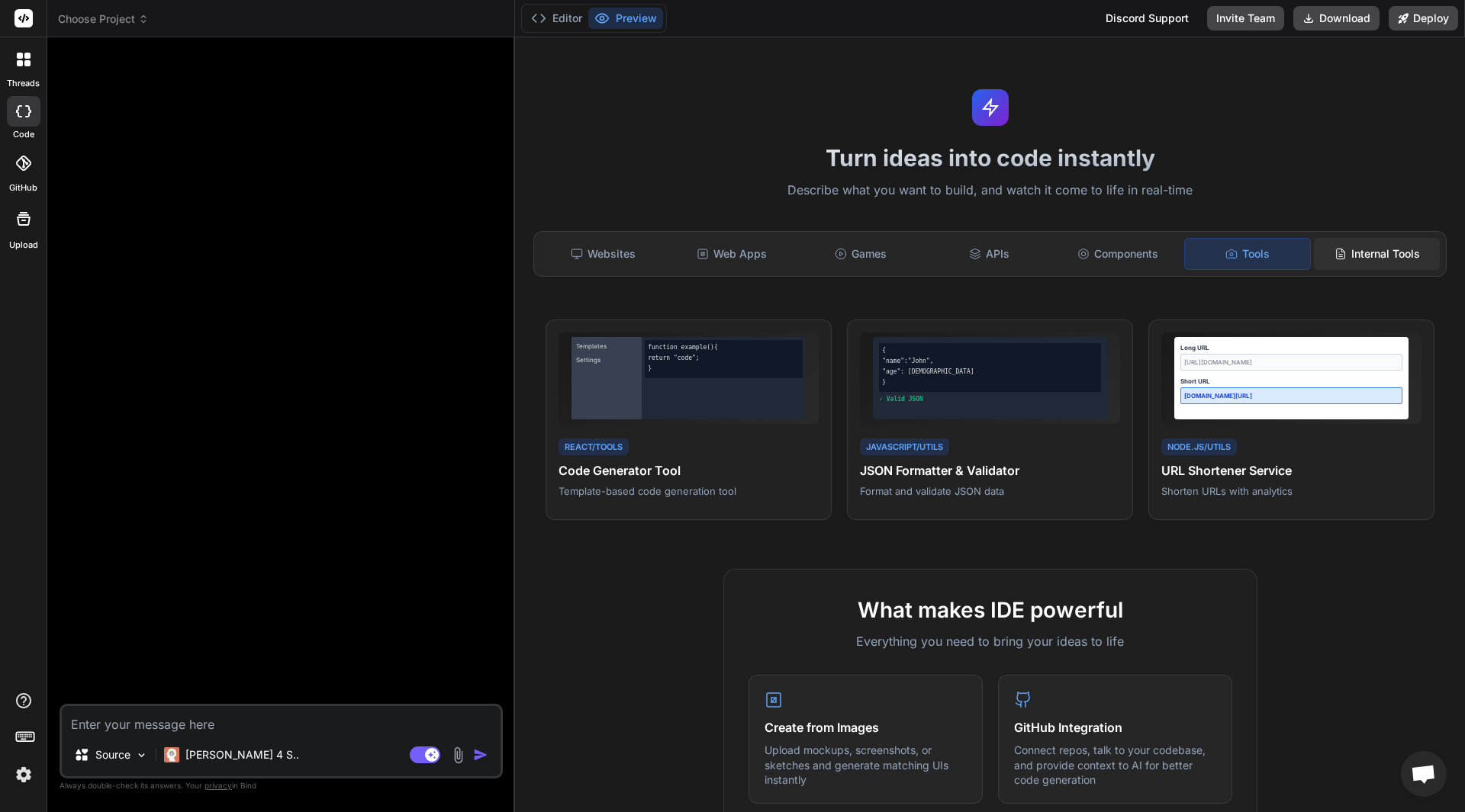
click at [1364, 254] on div "Internal Tools" at bounding box center [1376, 254] width 126 height 32
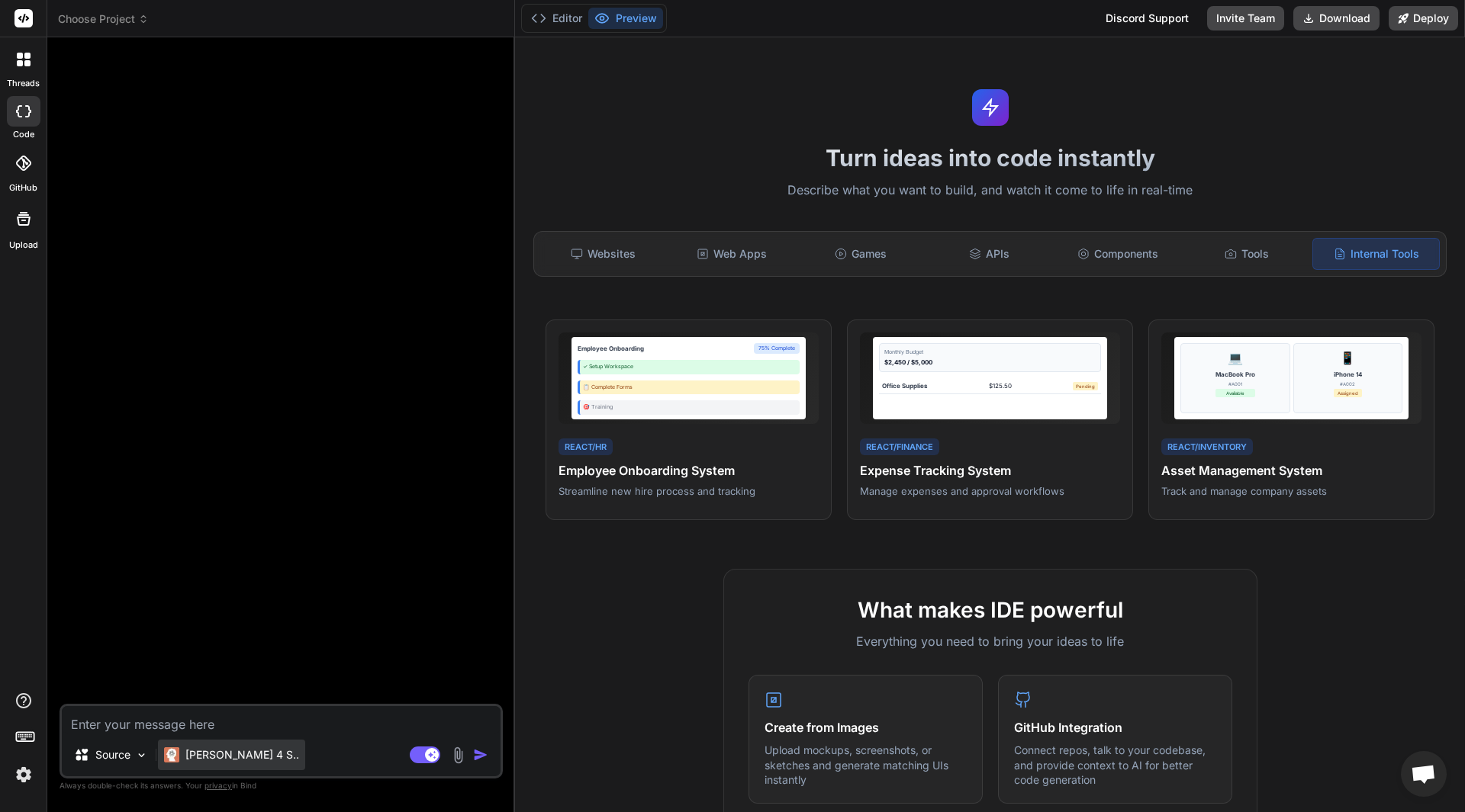
click at [219, 757] on p "[PERSON_NAME] 4 S.." at bounding box center [241, 755] width 114 height 15
click at [134, 760] on div "Source" at bounding box center [111, 755] width 86 height 31
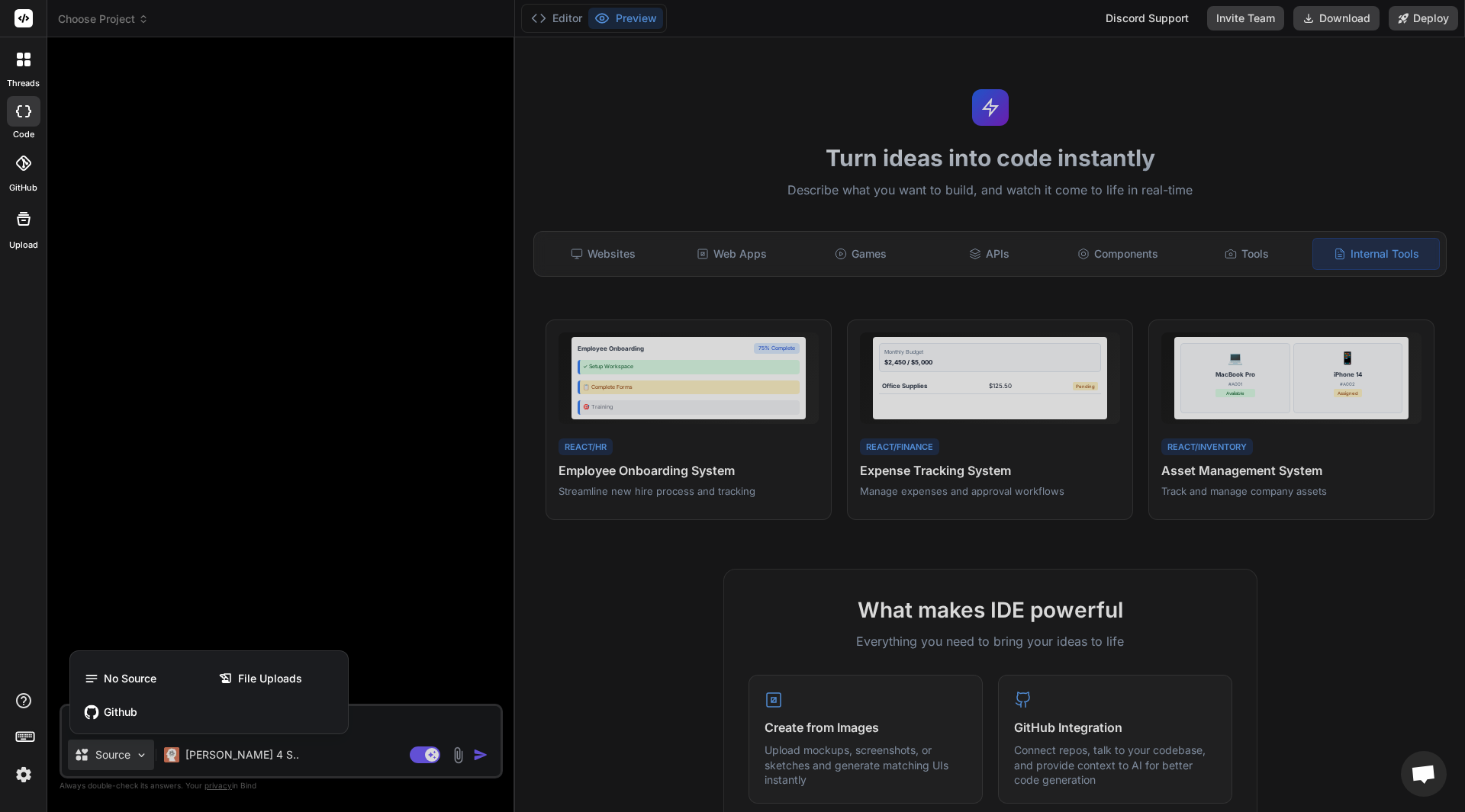
click at [215, 762] on div at bounding box center [732, 406] width 1465 height 812
type textarea "x"
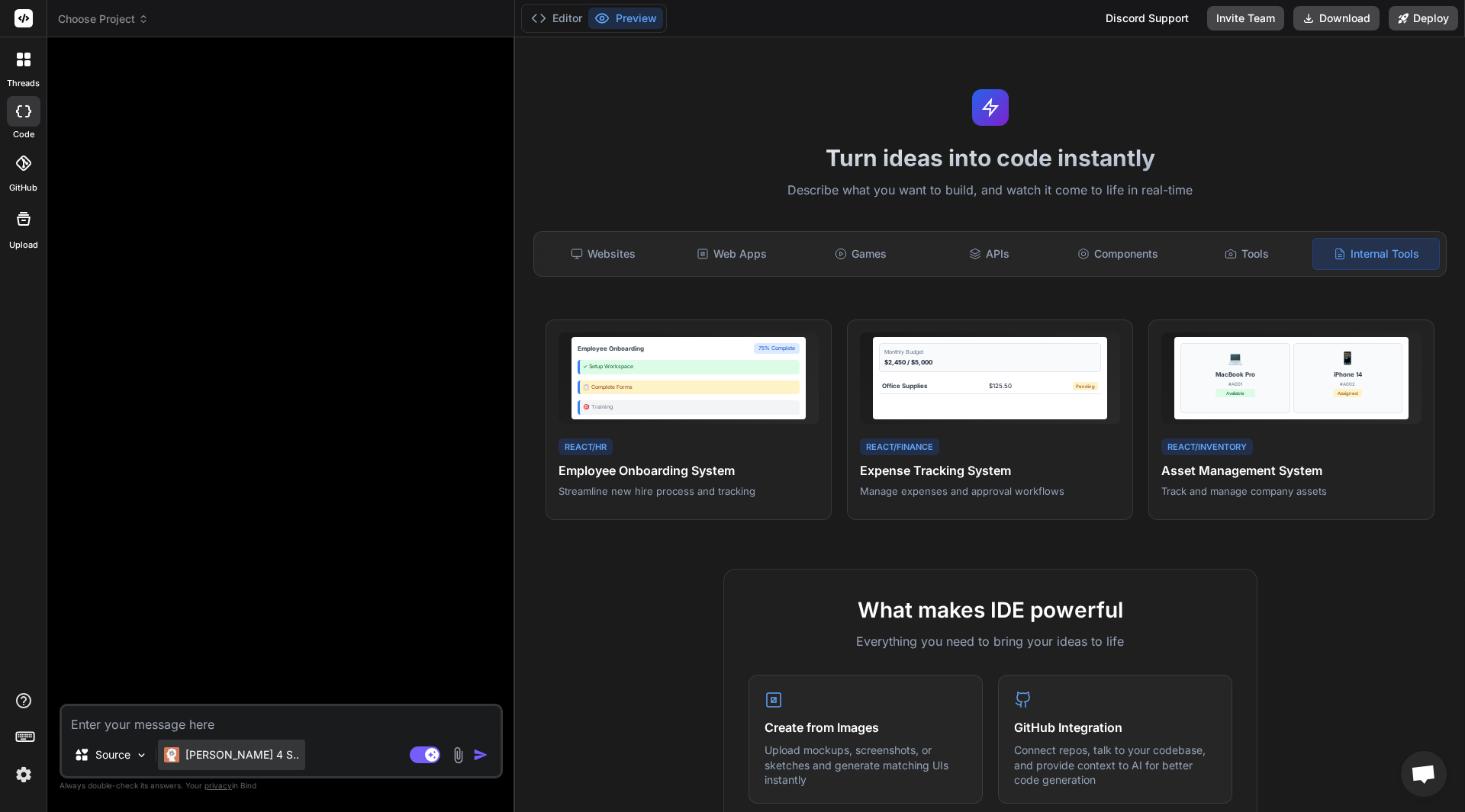
click at [215, 758] on p "[PERSON_NAME] 4 S.." at bounding box center [241, 755] width 114 height 15
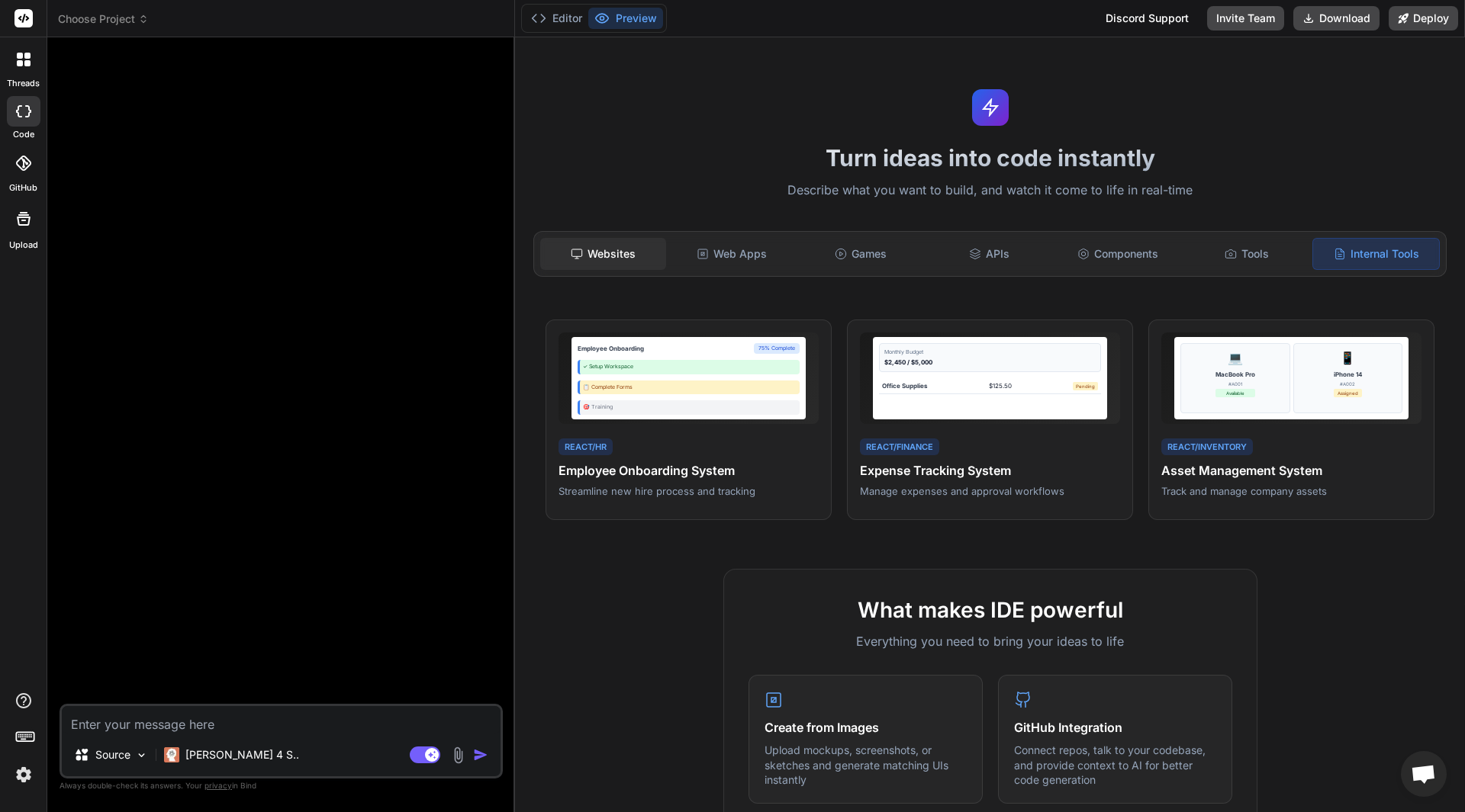
click at [609, 261] on div "Websites" at bounding box center [602, 254] width 126 height 32
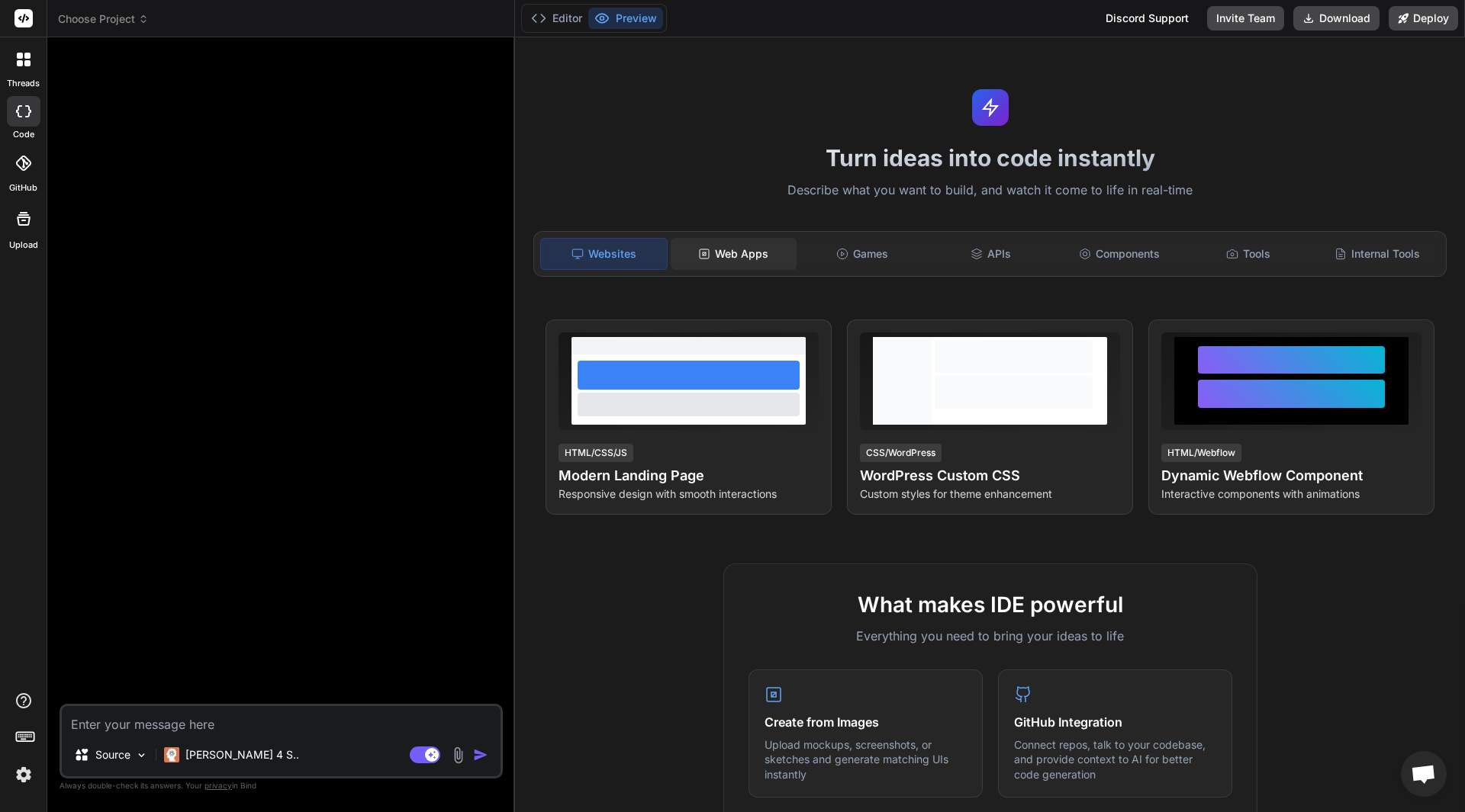
click at [715, 257] on div "Web Apps" at bounding box center [733, 254] width 126 height 32
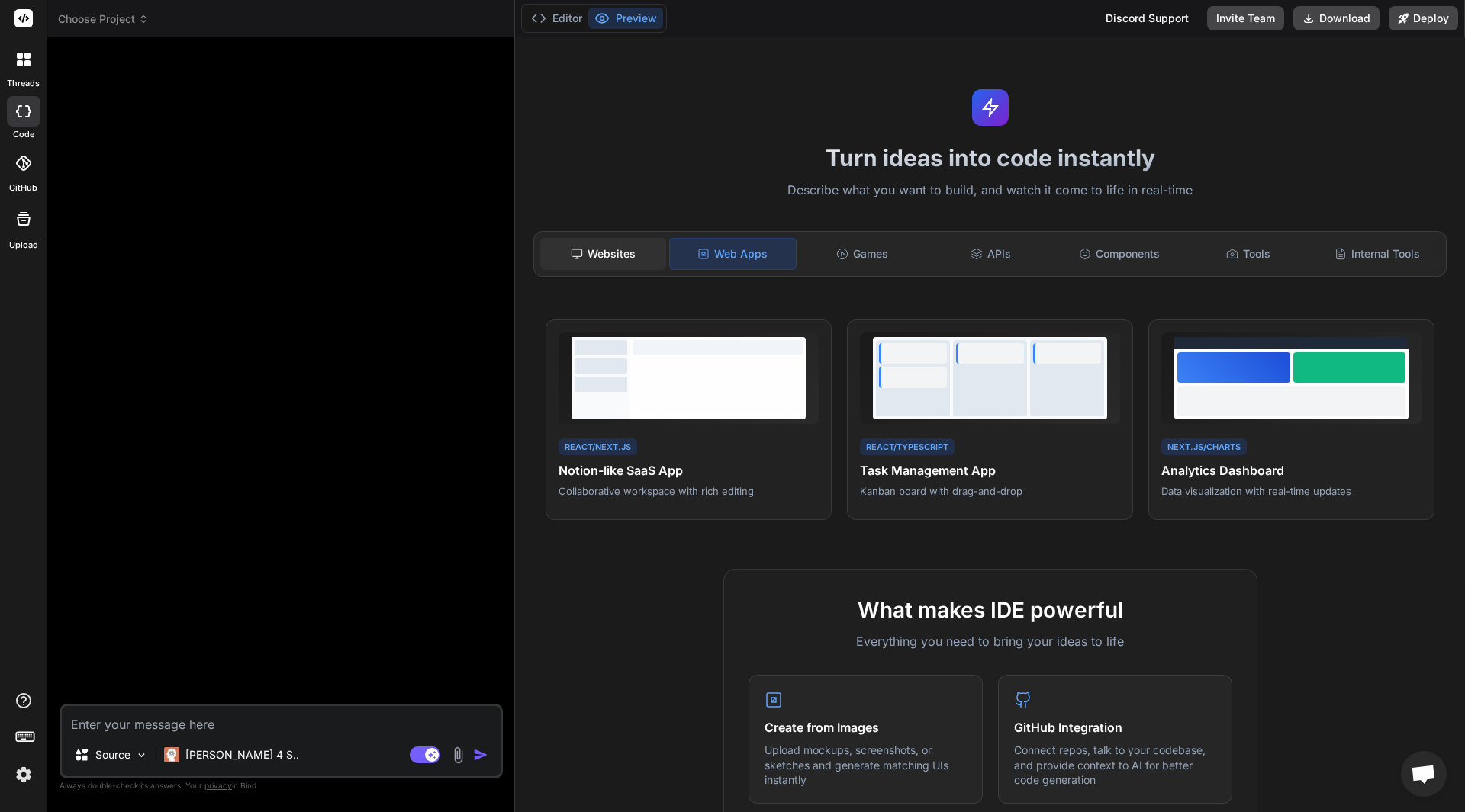
click at [607, 251] on div "Websites" at bounding box center [602, 254] width 126 height 32
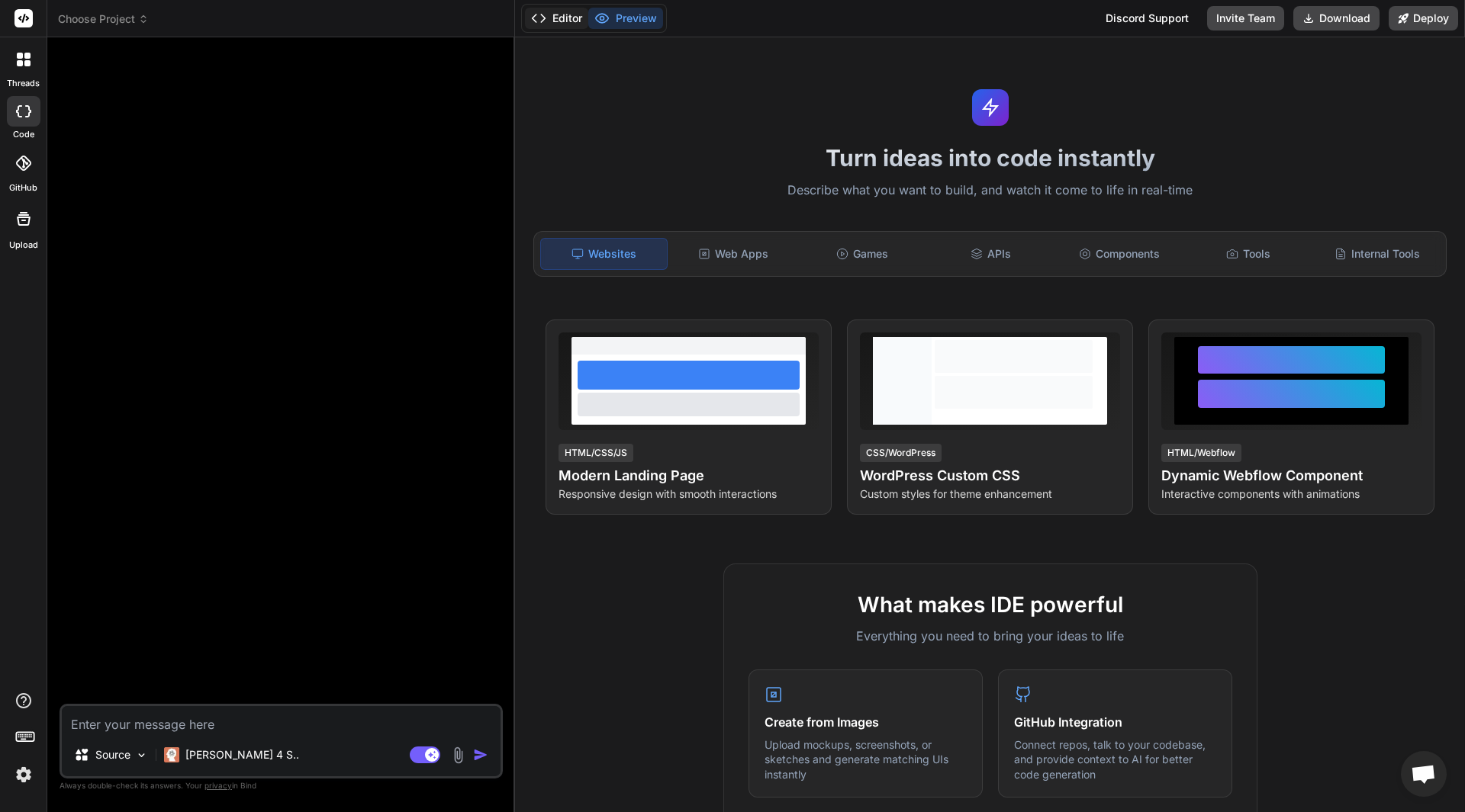
click at [561, 21] on button "Editor" at bounding box center [557, 19] width 63 height 22
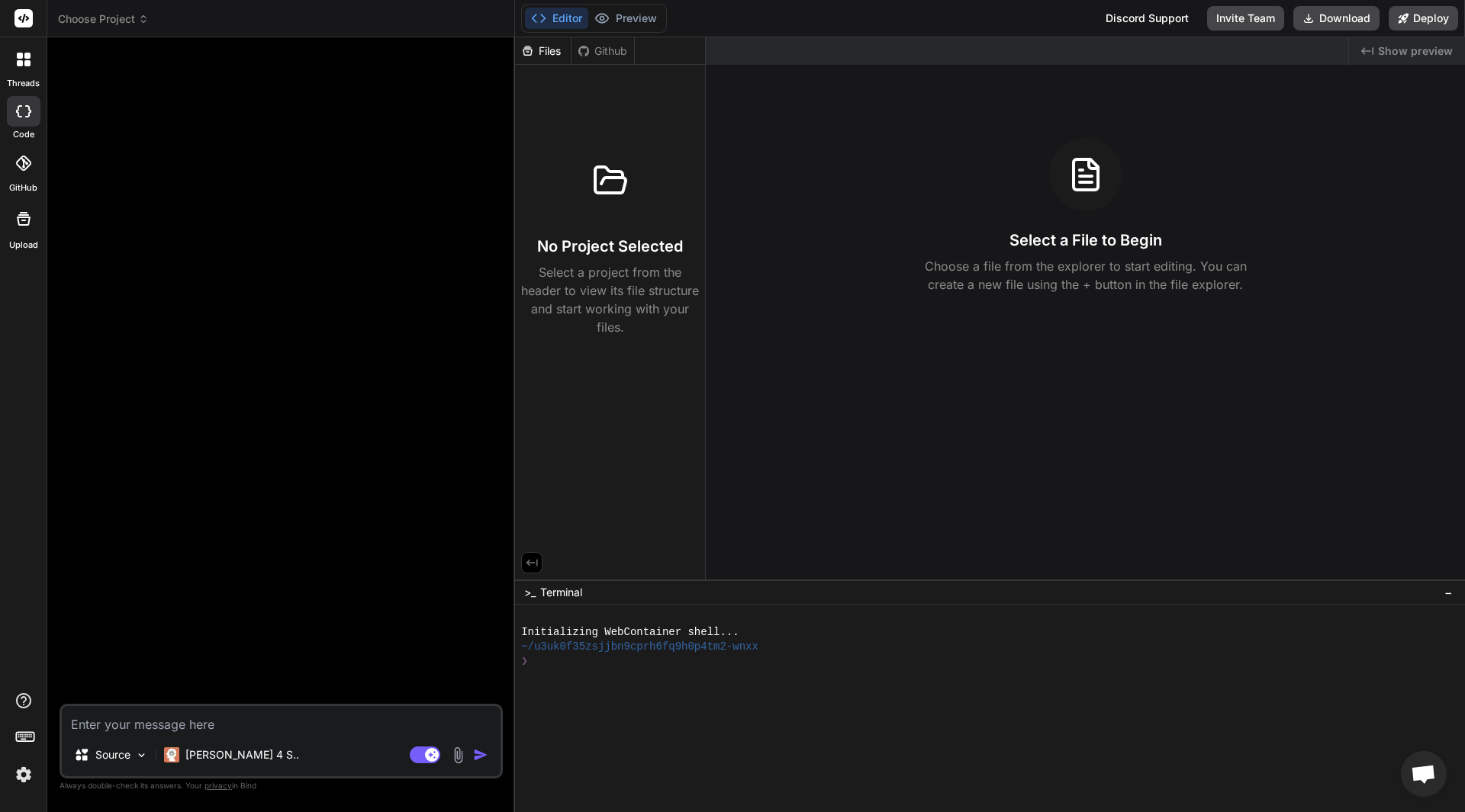
click at [548, 53] on div "Files" at bounding box center [543, 50] width 55 height 15
click at [606, 58] on div "Github" at bounding box center [602, 50] width 62 height 15
click at [549, 51] on div "Files" at bounding box center [543, 50] width 55 height 15
click at [662, 656] on div "❯" at bounding box center [982, 662] width 923 height 15
click at [142, 19] on icon at bounding box center [143, 19] width 11 height 11
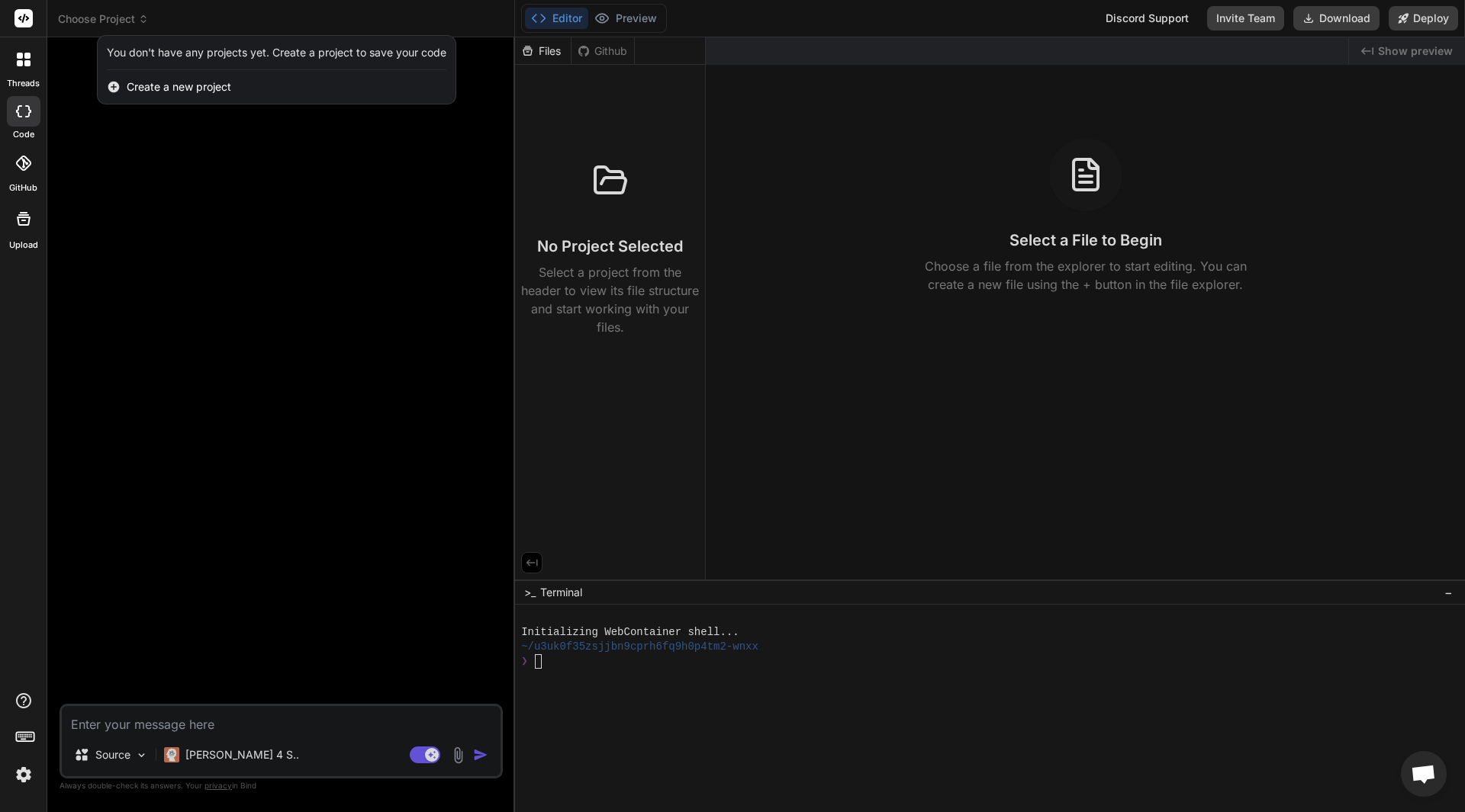
click at [199, 95] on div "Create a new project" at bounding box center [277, 87] width 358 height 34
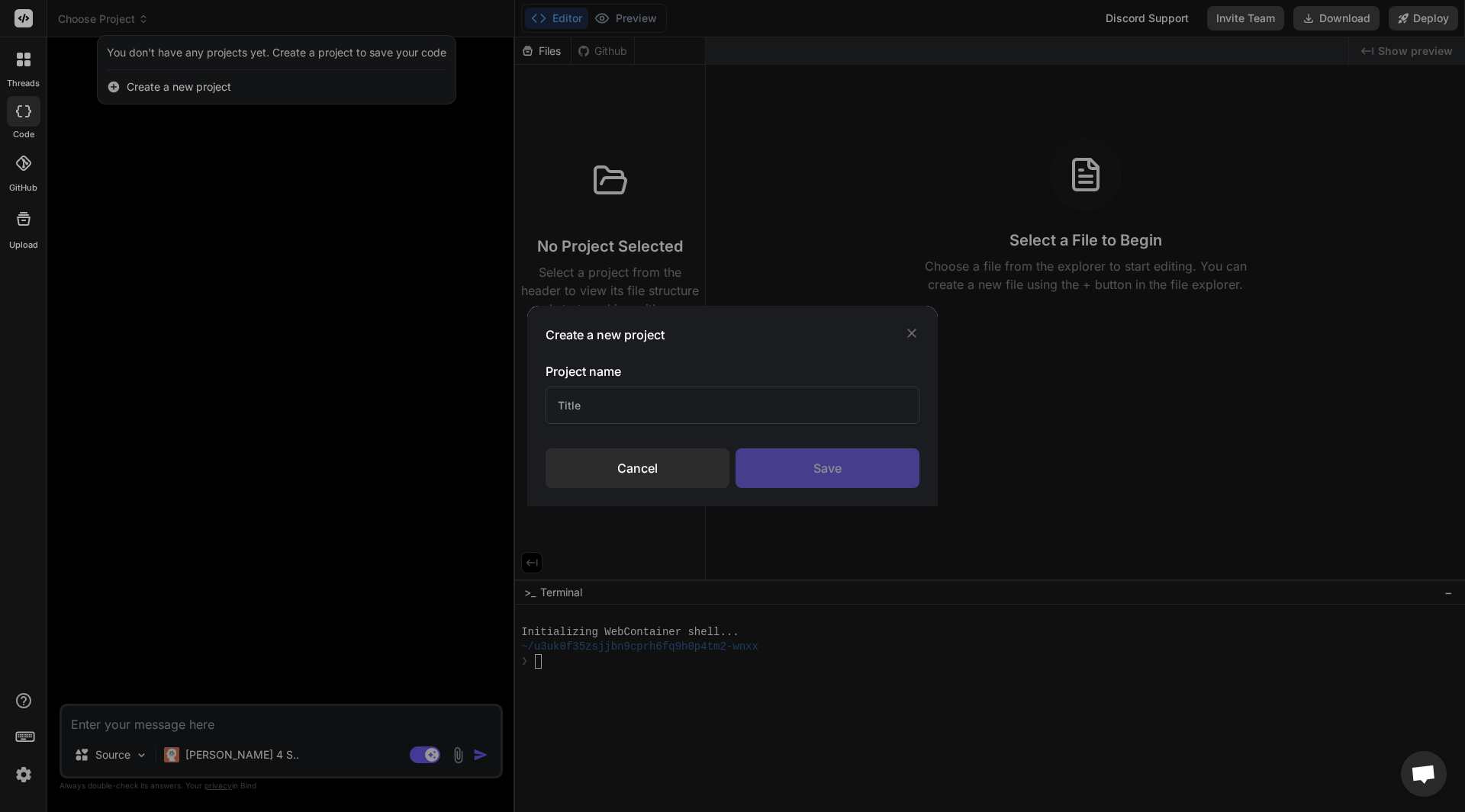
click at [601, 408] on input "text" at bounding box center [732, 406] width 374 height 38
type input "Python learning"
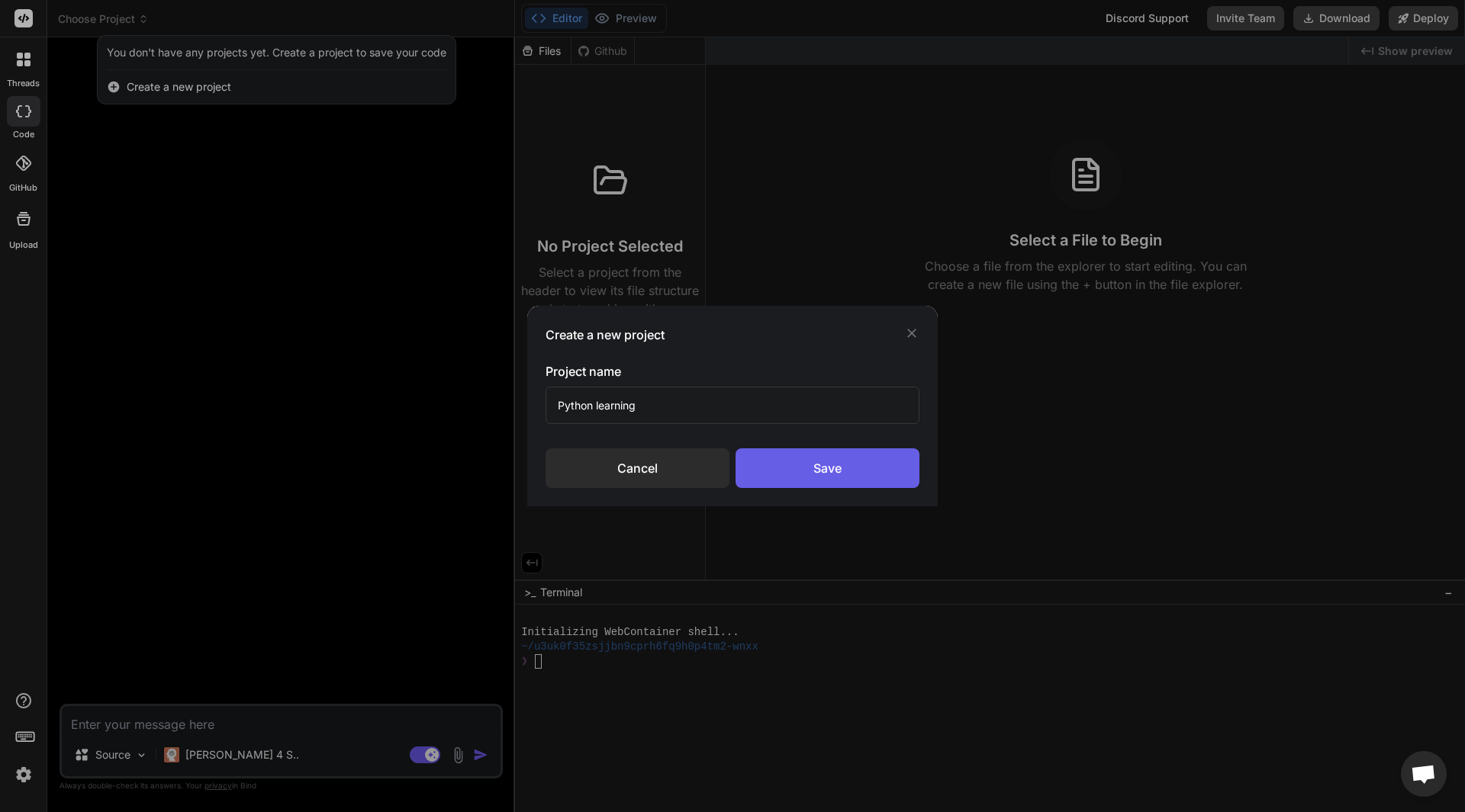
click at [871, 471] on div "Save" at bounding box center [827, 468] width 184 height 40
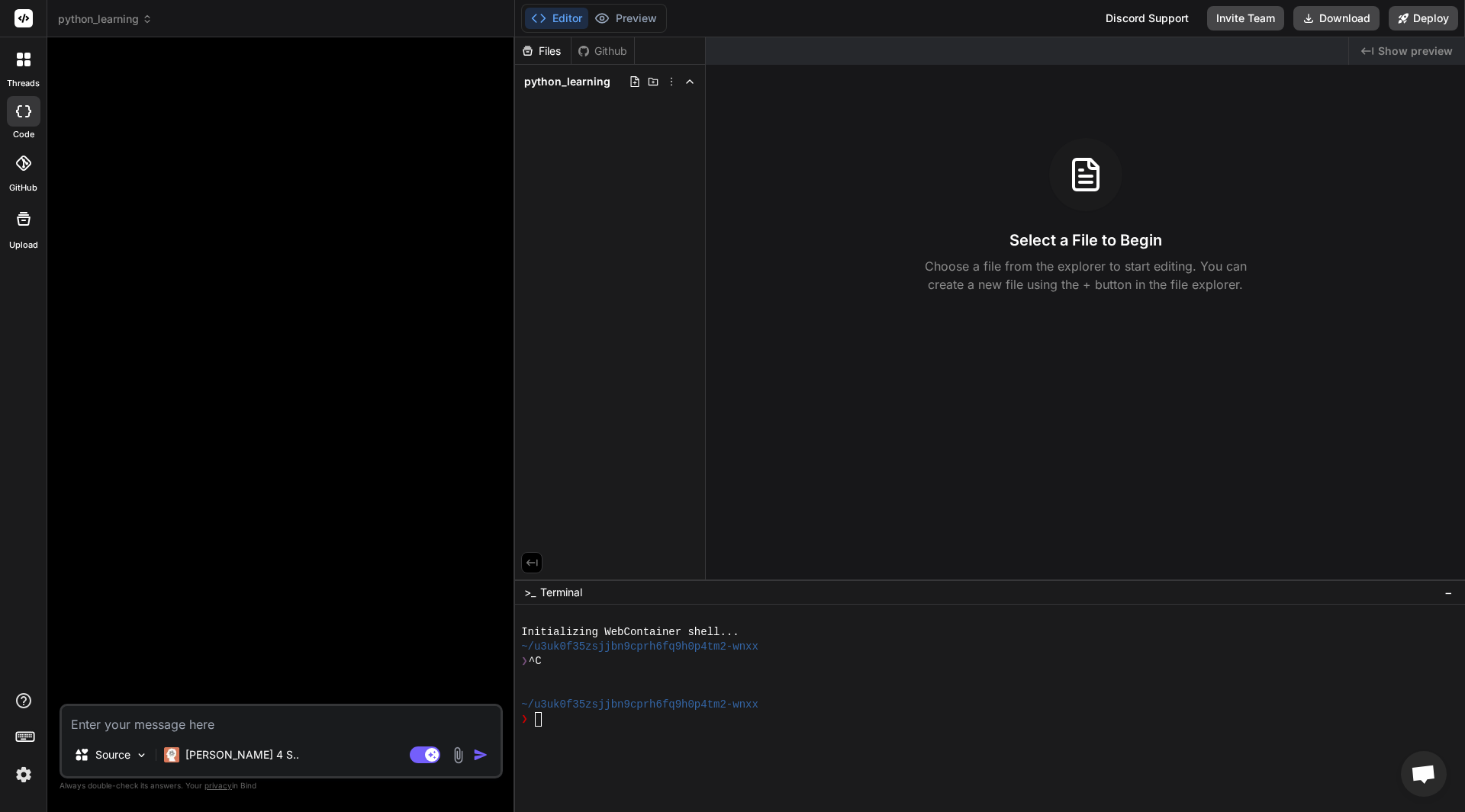
click at [765, 745] on div at bounding box center [982, 749] width 923 height 15
click at [635, 84] on icon at bounding box center [634, 81] width 12 height 12
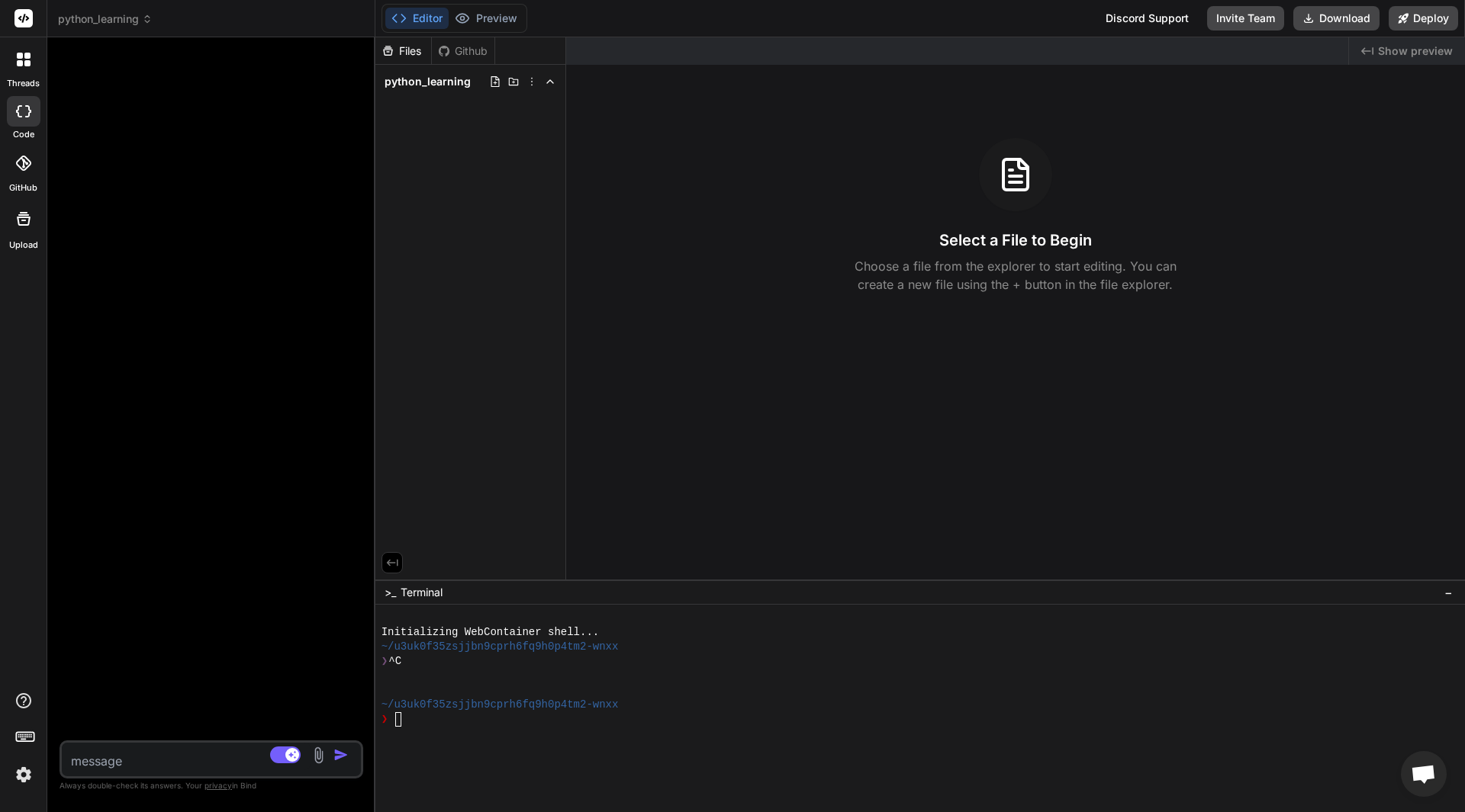
type textarea "x"
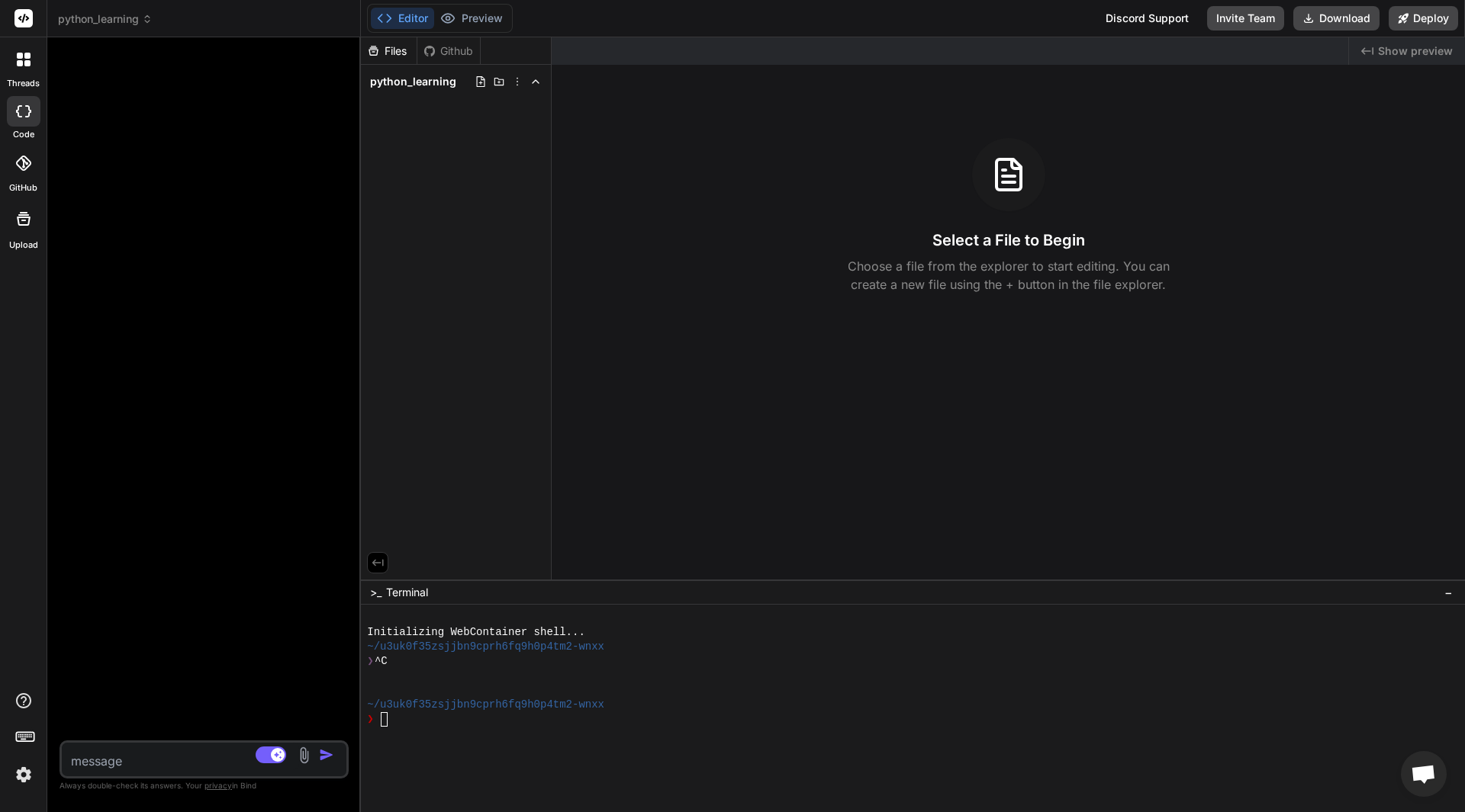
drag, startPoint x: 513, startPoint y: 403, endPoint x: 324, endPoint y: 400, distance: 189.0
click at [324, 400] on div "Bind AI Web Search Created with Pixso. Code Generator Source [PERSON_NAME] 4 S.…" at bounding box center [204, 425] width 314 height 775
click at [637, 213] on div "Select a File to Begin Choose a file from the explorer to start editing. You ca…" at bounding box center [1008, 216] width 913 height 155
click at [627, 93] on div "Created with Pixso. Show preview Select a File to Begin Choose a file from the …" at bounding box center [1008, 309] width 913 height 542
